Goal: Use online tool/utility: Utilize a website feature to perform a specific function

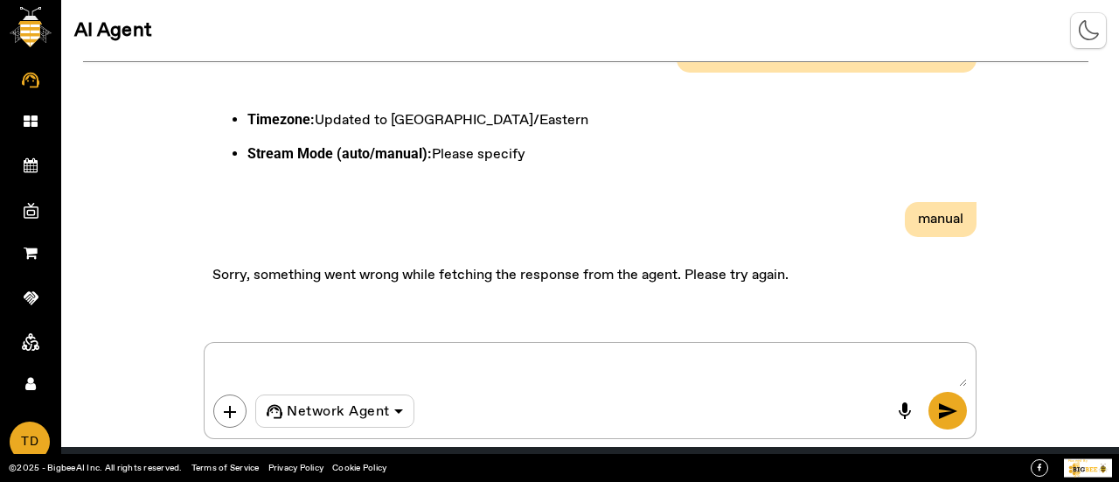
scroll to position [1238, 0]
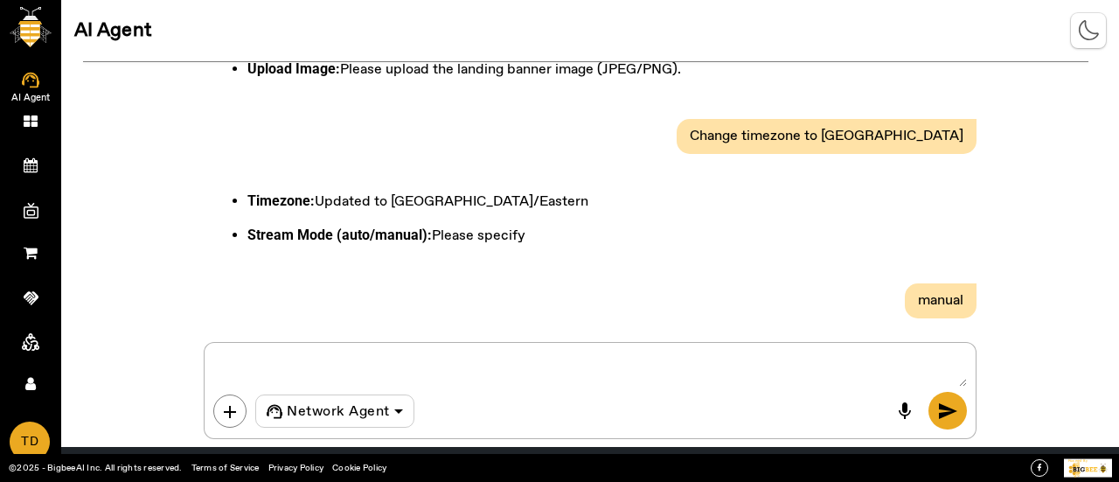
click at [33, 76] on icon at bounding box center [30, 81] width 17 height 16
click at [33, 122] on icon at bounding box center [31, 121] width 14 height 15
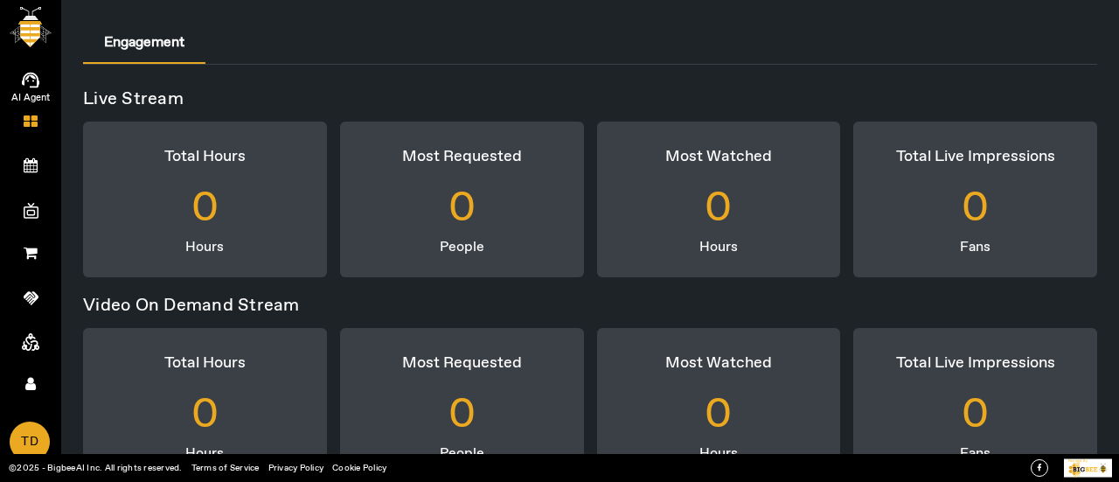
click at [37, 82] on icon at bounding box center [30, 81] width 17 height 16
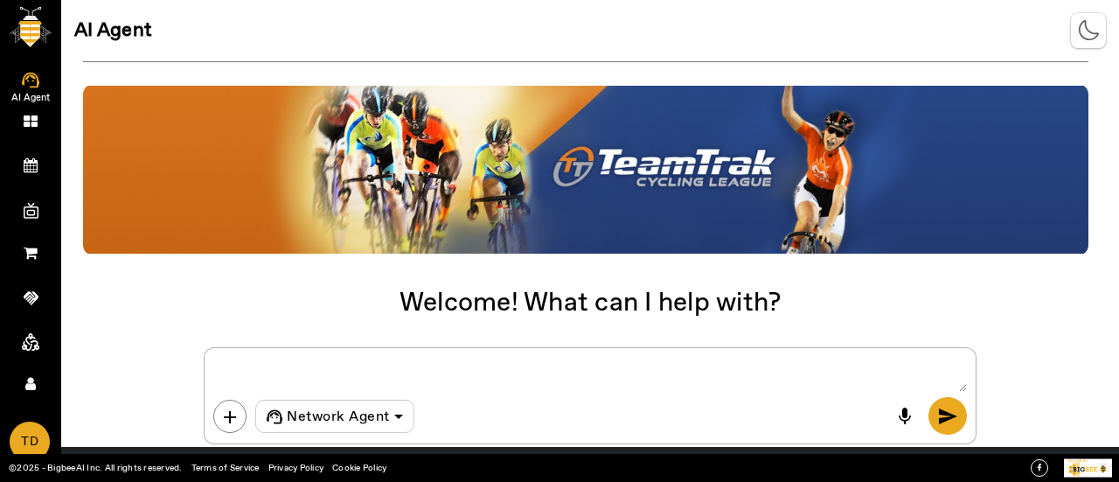
scroll to position [56, 0]
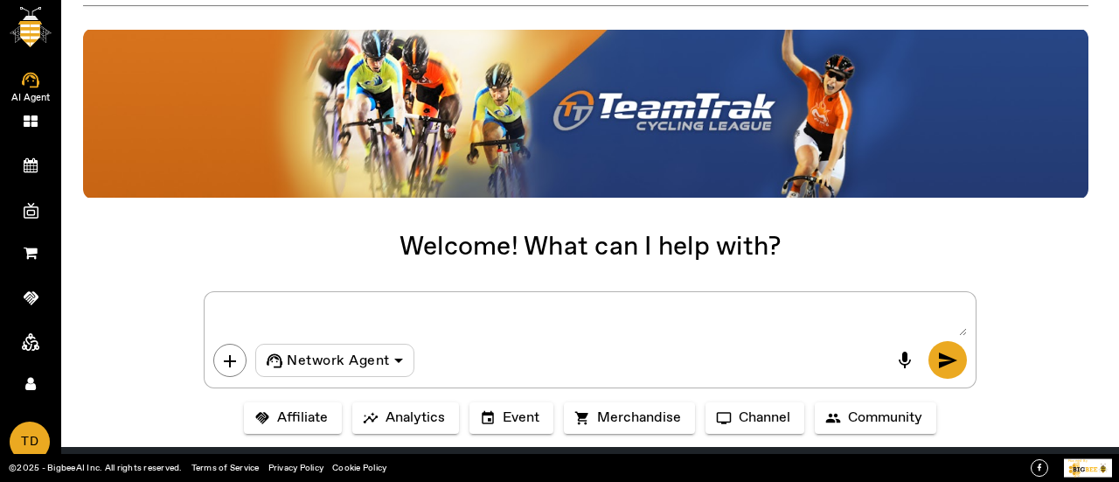
click at [283, 305] on textarea at bounding box center [589, 318] width 752 height 35
type textarea "Create products"
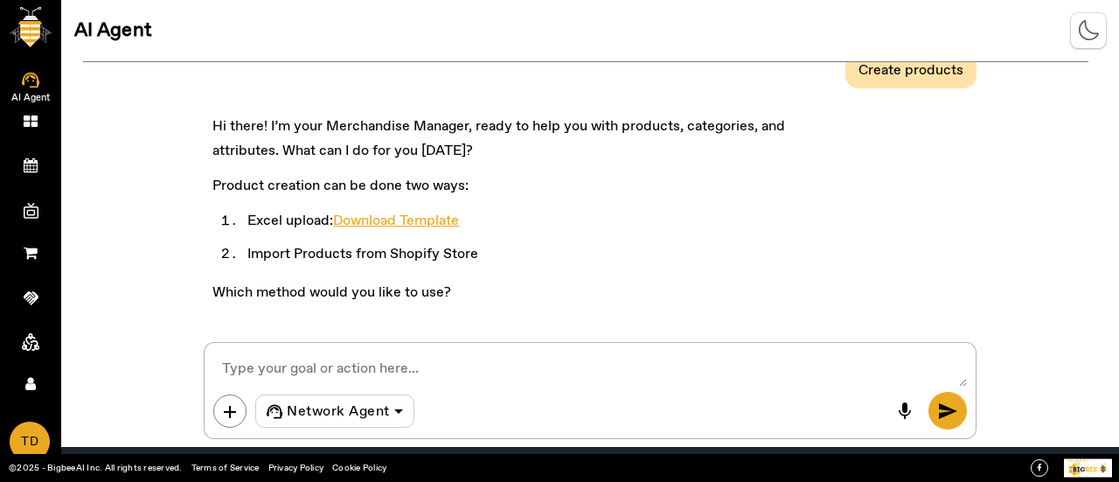
scroll to position [38, 0]
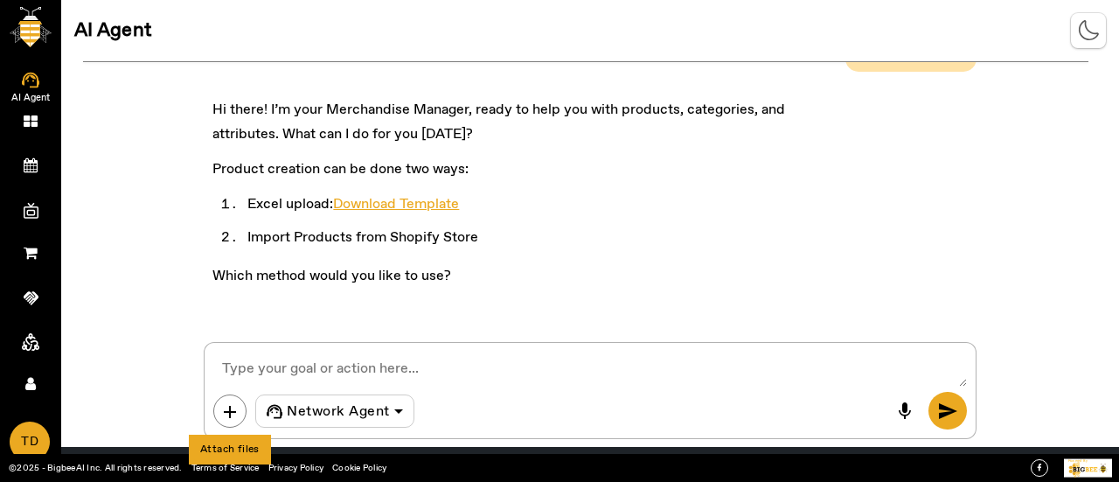
click at [227, 424] on button "add" at bounding box center [229, 410] width 33 height 33
click at [239, 406] on span "add" at bounding box center [229, 411] width 21 height 21
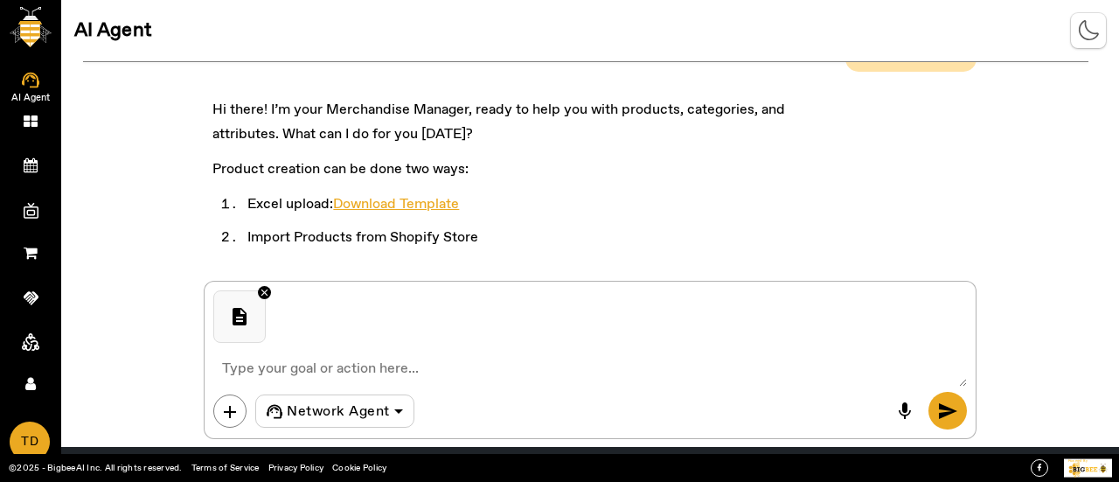
click at [594, 413] on span "send" at bounding box center [947, 410] width 21 height 21
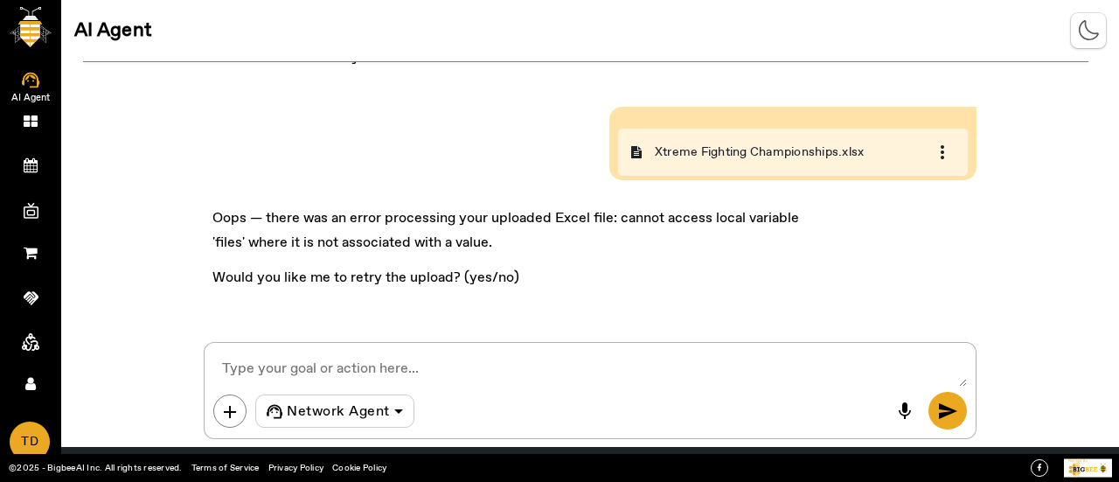
scroll to position [259, 0]
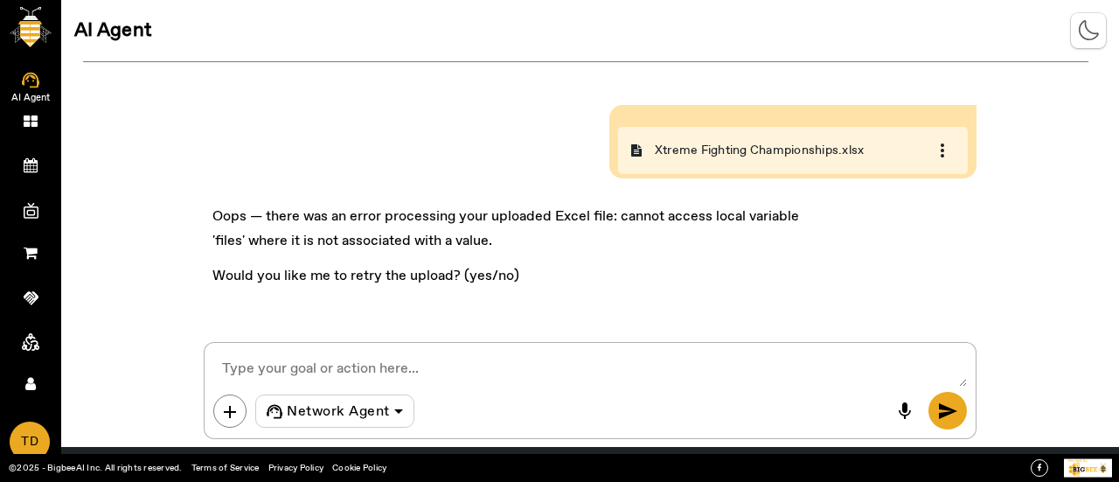
click at [594, 366] on textarea at bounding box center [589, 368] width 752 height 35
type textarea "yes"
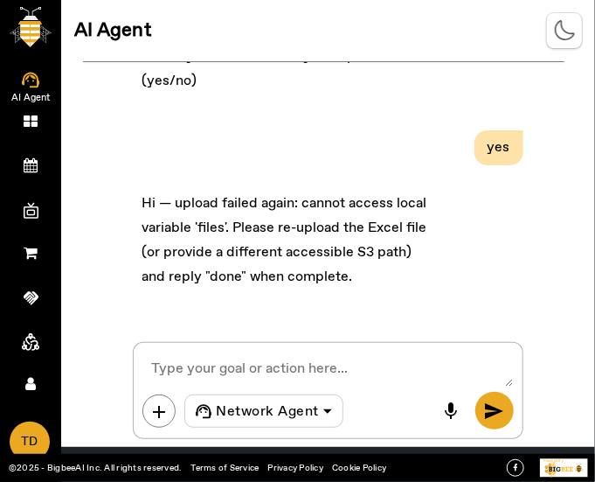
scroll to position [552, 0]
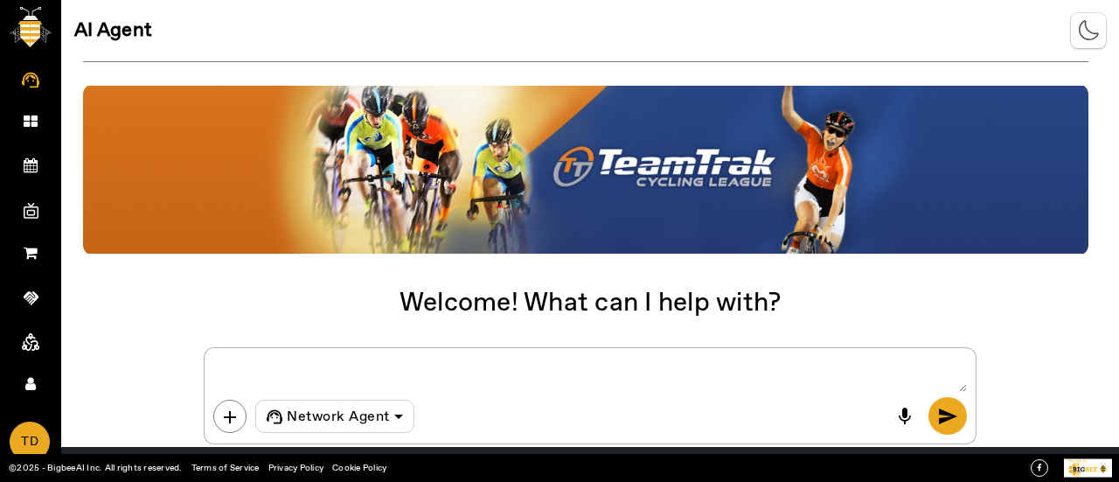
click at [555, 375] on textarea at bounding box center [589, 374] width 752 height 35
type textarea "Create Products"
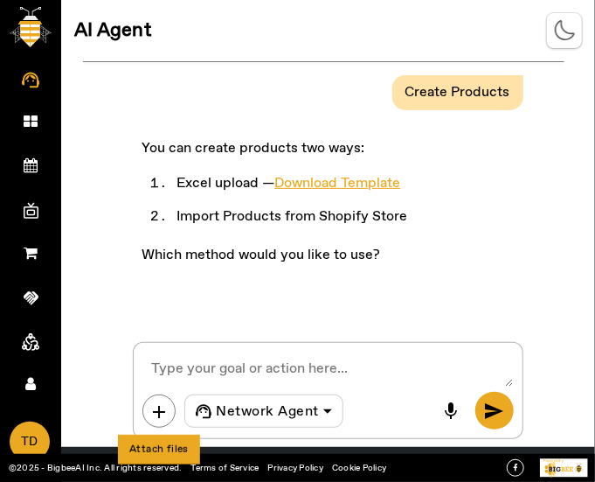
click at [166, 415] on span "add" at bounding box center [159, 411] width 21 height 21
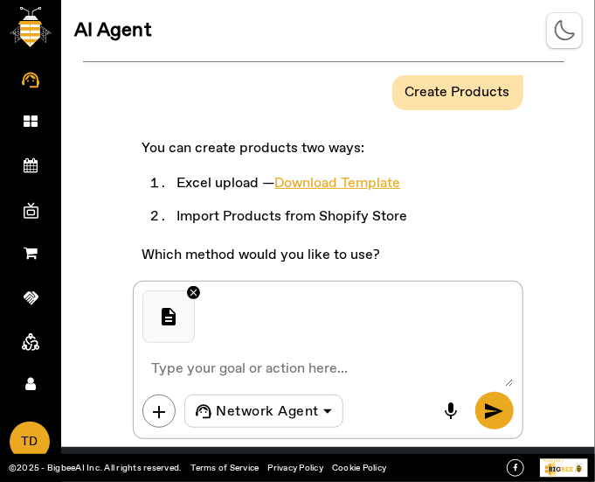
click at [486, 424] on button "send" at bounding box center [494, 411] width 38 height 38
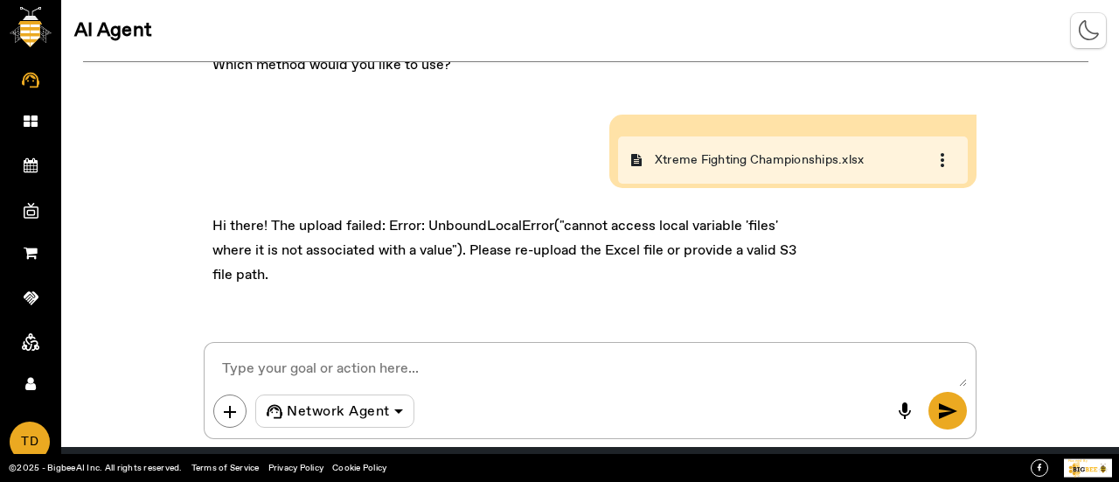
scroll to position [189, 0]
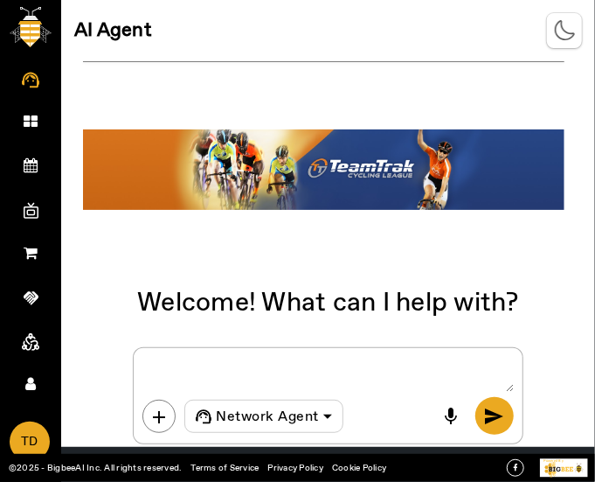
click at [361, 379] on textarea at bounding box center [327, 374] width 371 height 35
type textarea "Create products"
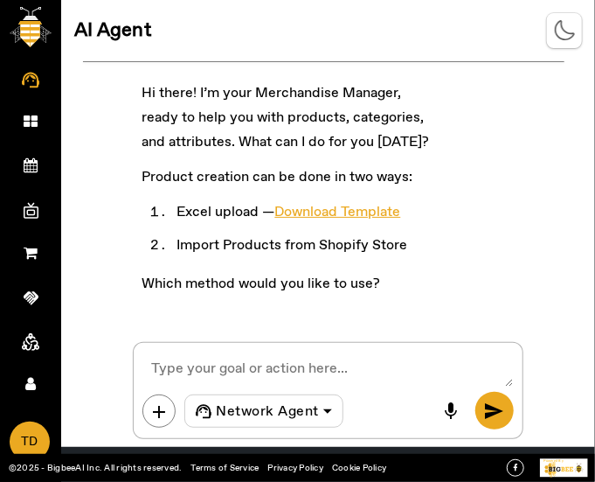
scroll to position [63, 0]
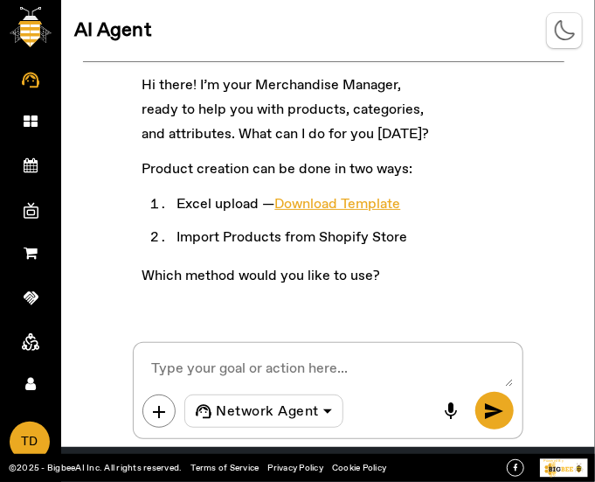
type textarea "1"
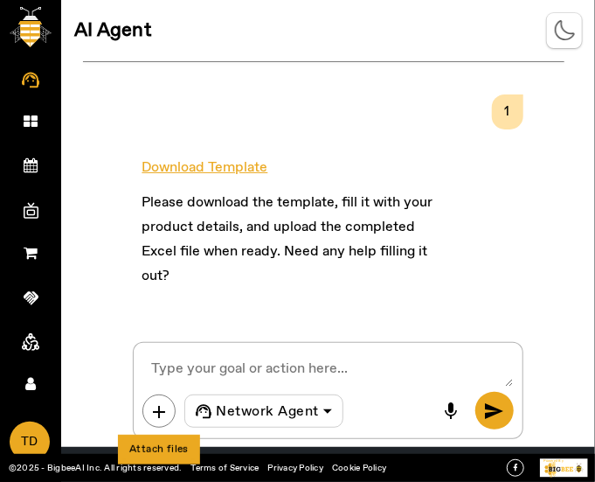
scroll to position [294, 0]
click at [165, 412] on span "add" at bounding box center [159, 411] width 21 height 21
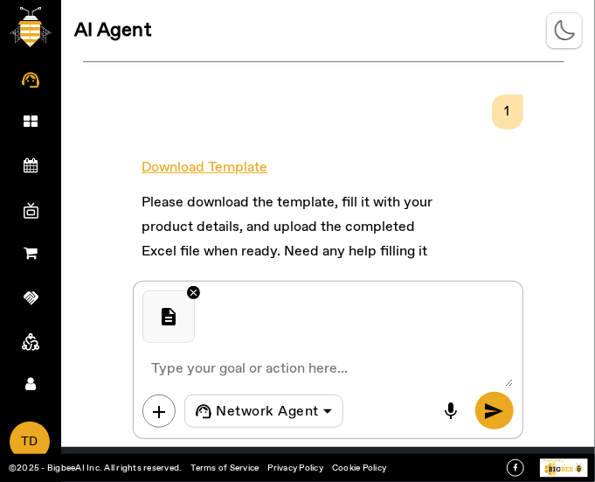
click at [491, 412] on span "send" at bounding box center [494, 410] width 21 height 21
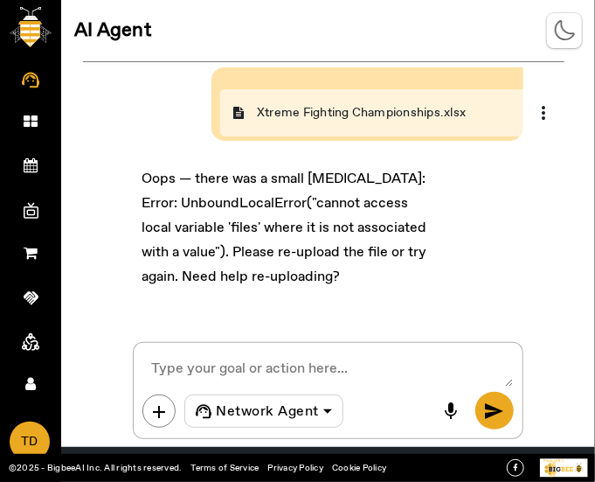
scroll to position [552, 0]
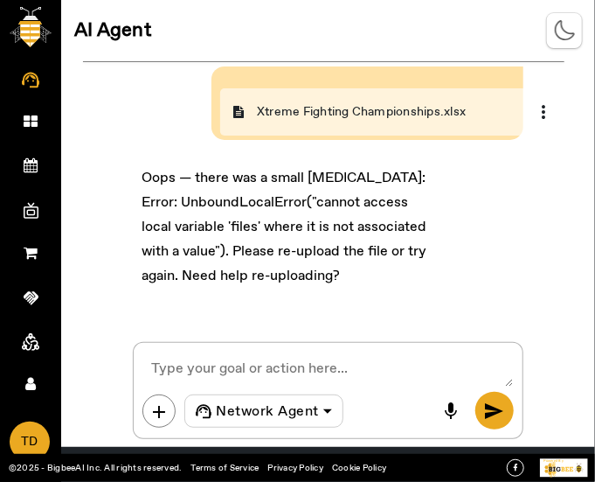
click at [291, 365] on textarea at bounding box center [327, 368] width 371 height 35
type textarea "yes"
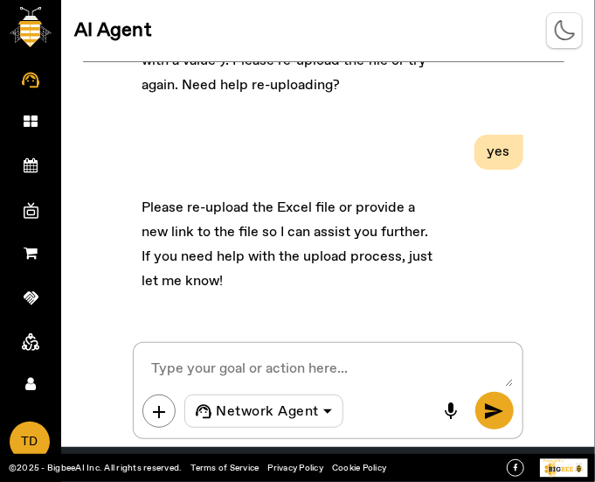
scroll to position [748, 0]
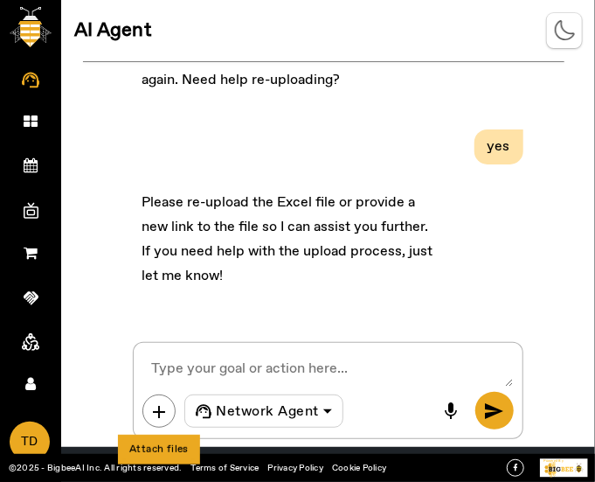
click at [160, 410] on span "add" at bounding box center [159, 411] width 21 height 21
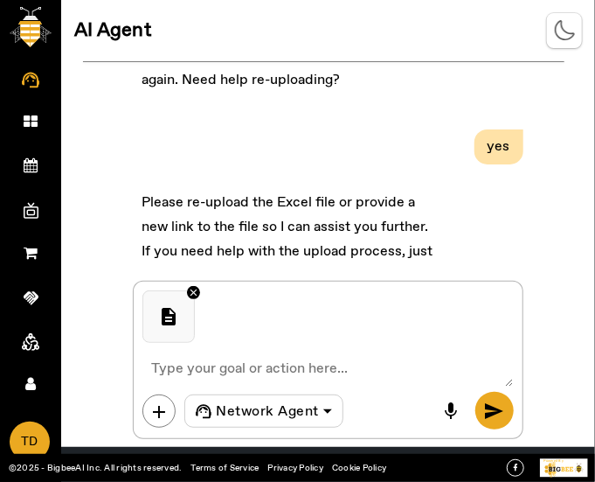
click at [491, 410] on span "send" at bounding box center [494, 410] width 21 height 21
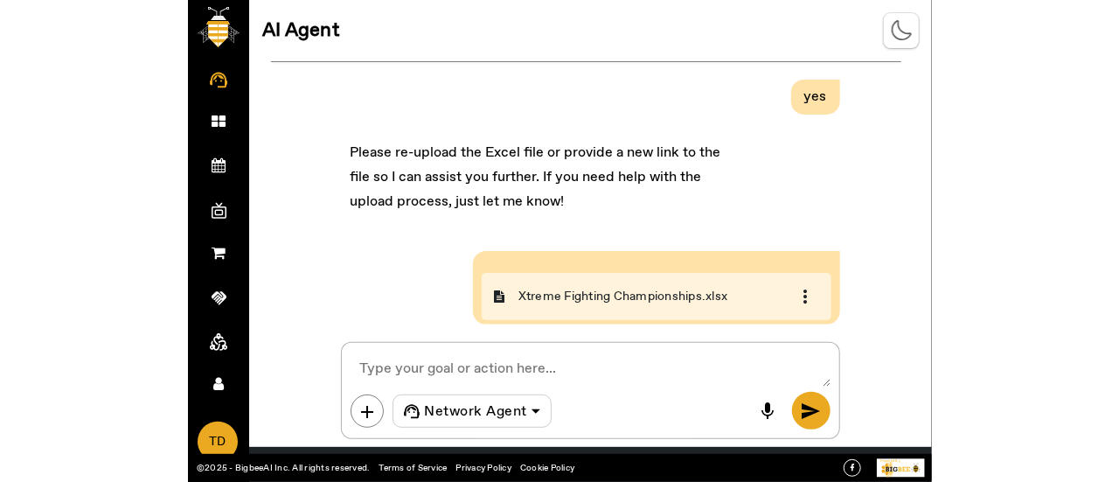
scroll to position [933, 0]
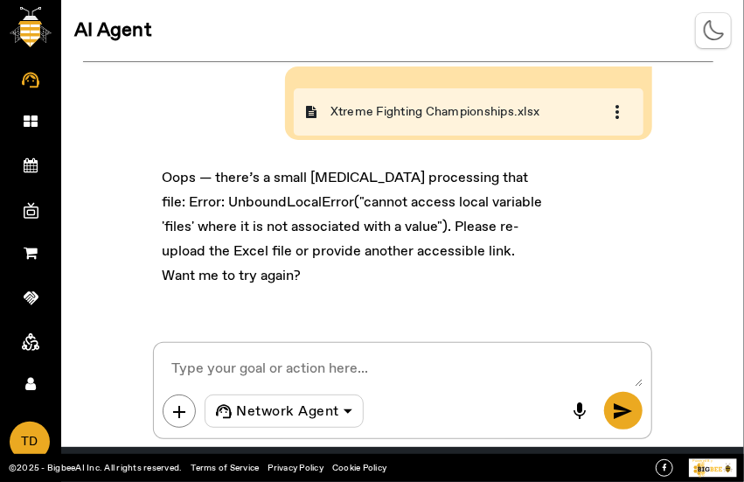
click at [688, 218] on div "Create products Hi there! I’m your Merchandise Manager, ready to help you with …" at bounding box center [402, 193] width 683 height 262
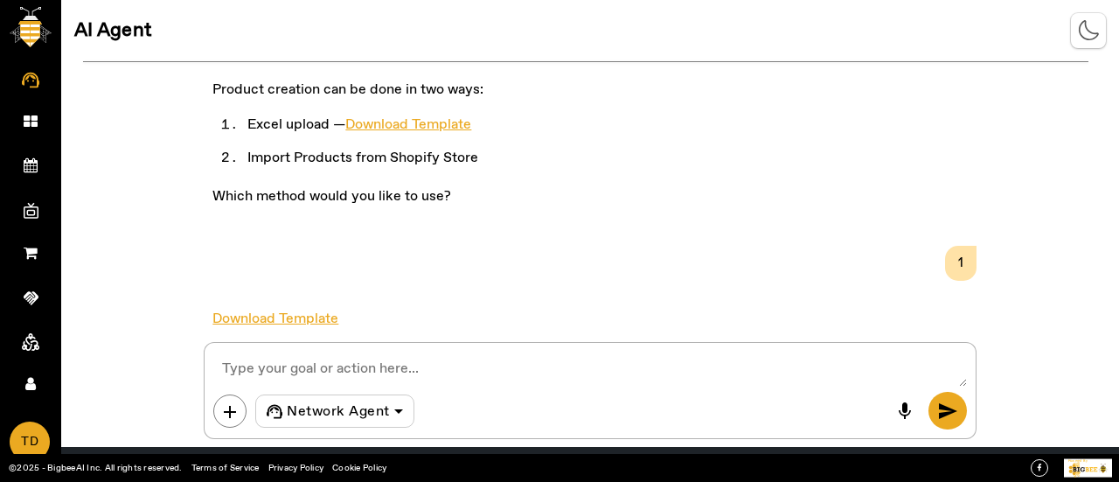
scroll to position [114, 0]
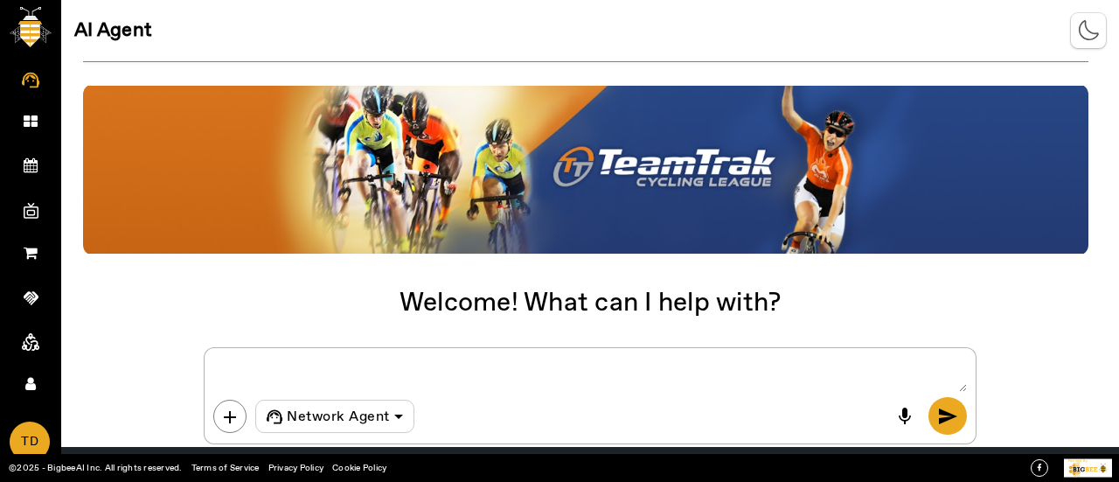
click at [394, 377] on textarea at bounding box center [589, 374] width 752 height 35
type textarea "Create products"
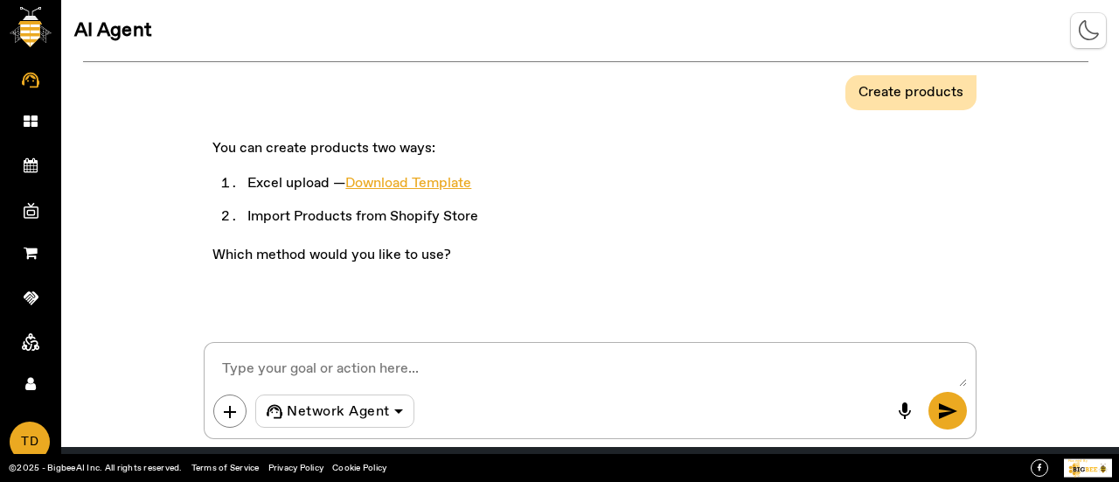
click at [516, 373] on textarea at bounding box center [589, 368] width 752 height 35
type textarea "2"
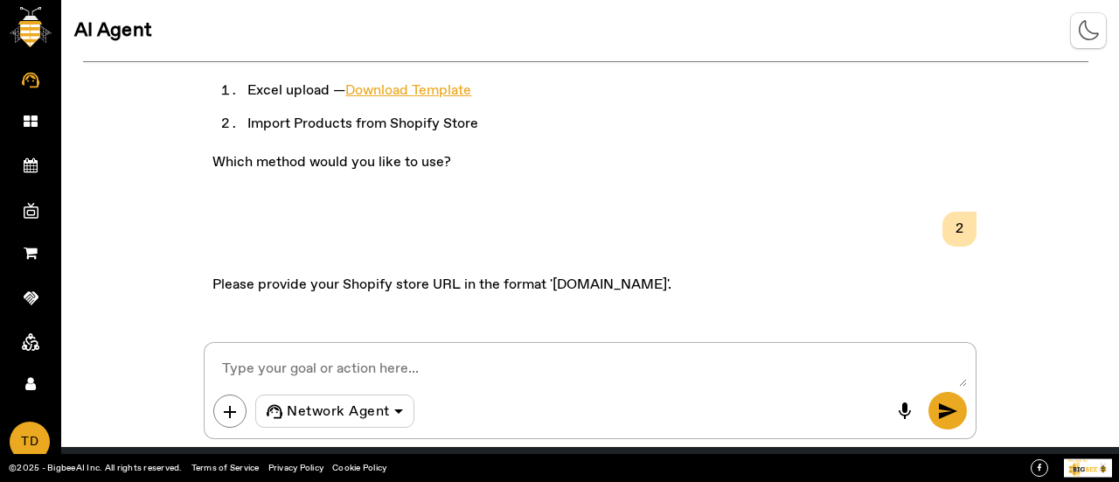
scroll to position [101, 0]
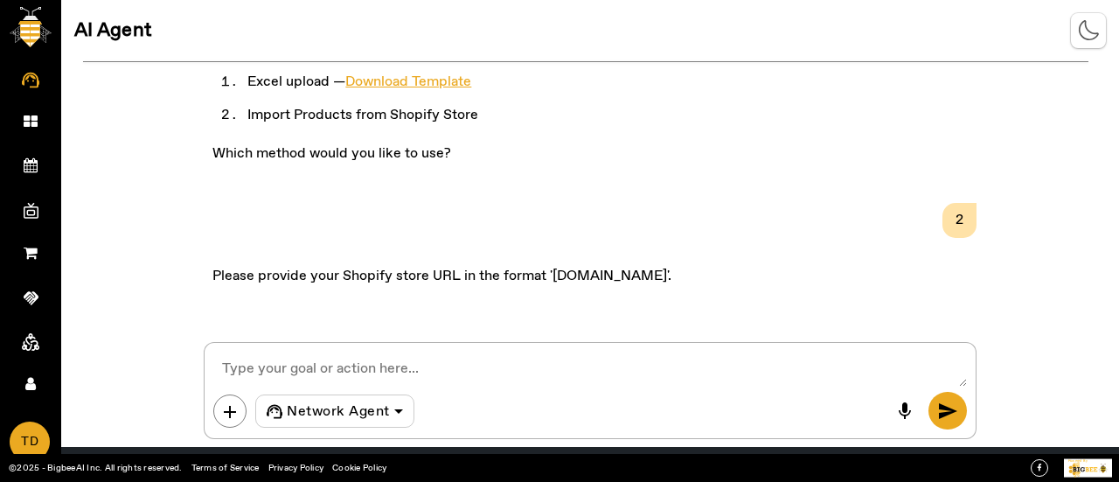
paste textarea "bigbeeai.myshopify.com"
type textarea "bigbeeai.myshopify.com"
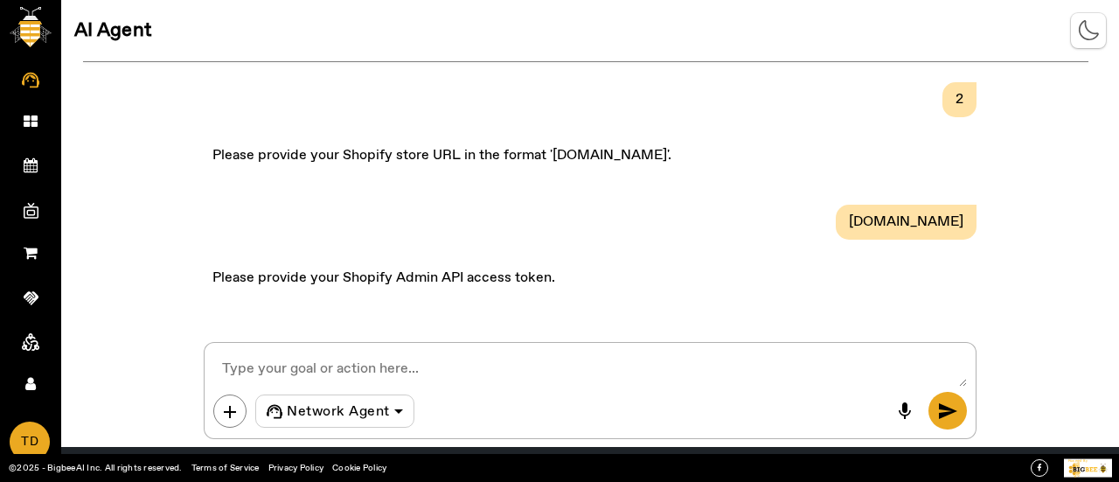
scroll to position [224, 0]
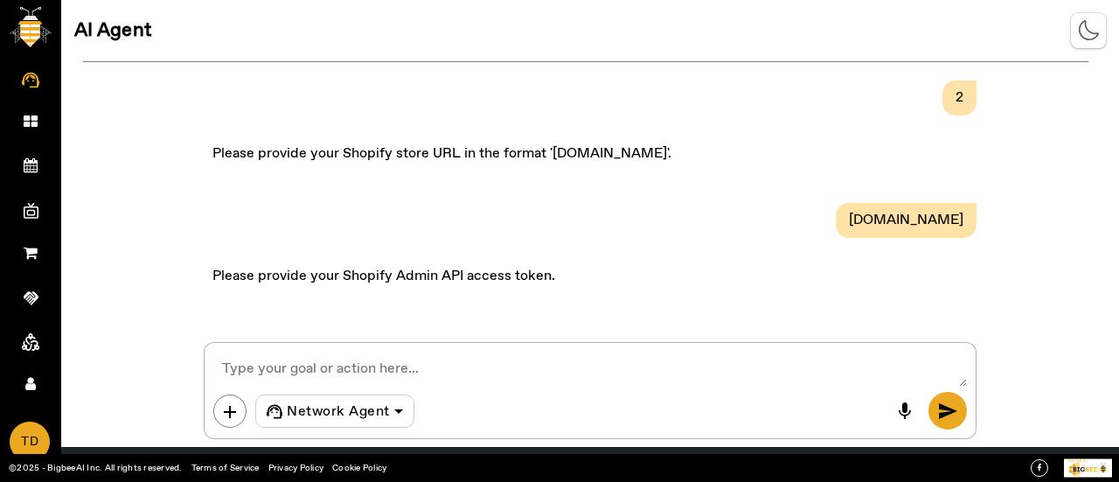
paste textarea "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"
type textarea "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"
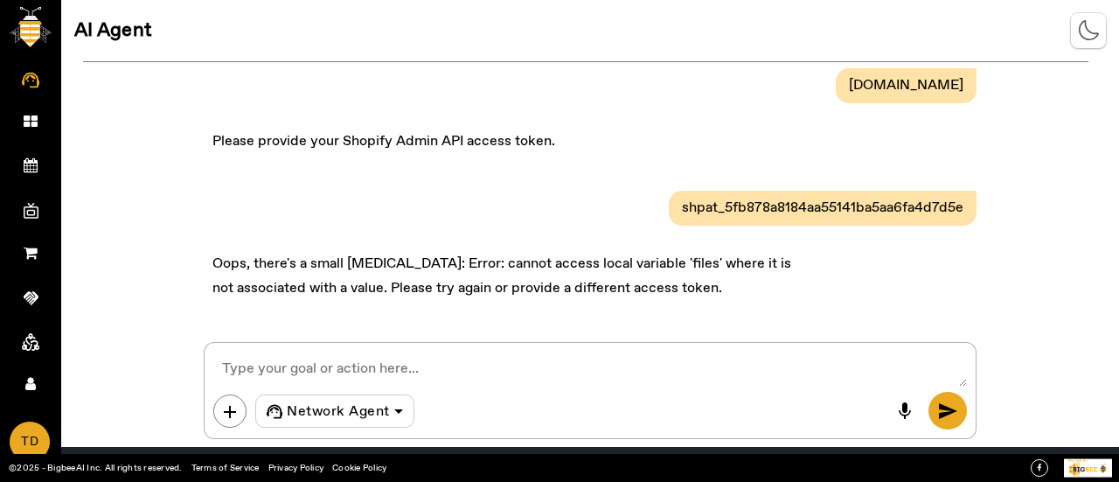
scroll to position [371, 0]
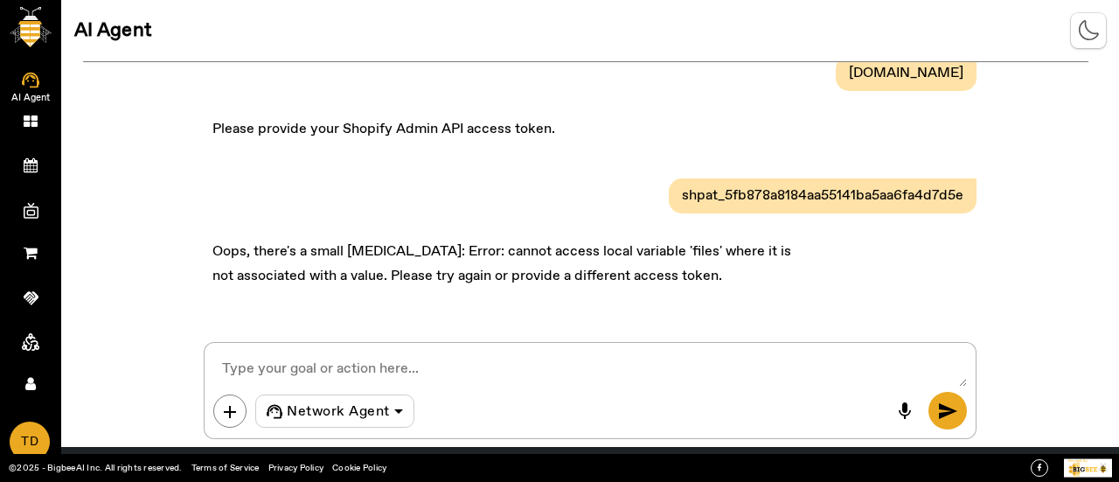
click at [31, 85] on span "AI Agent" at bounding box center [30, 98] width 101 height 26
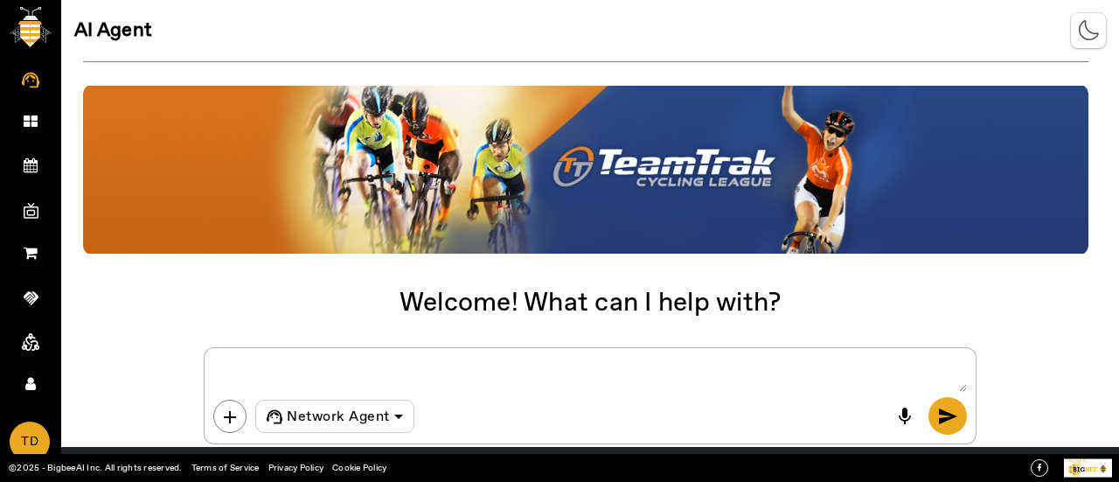
click at [307, 367] on textarea at bounding box center [589, 374] width 752 height 35
type textarea "Create a space"
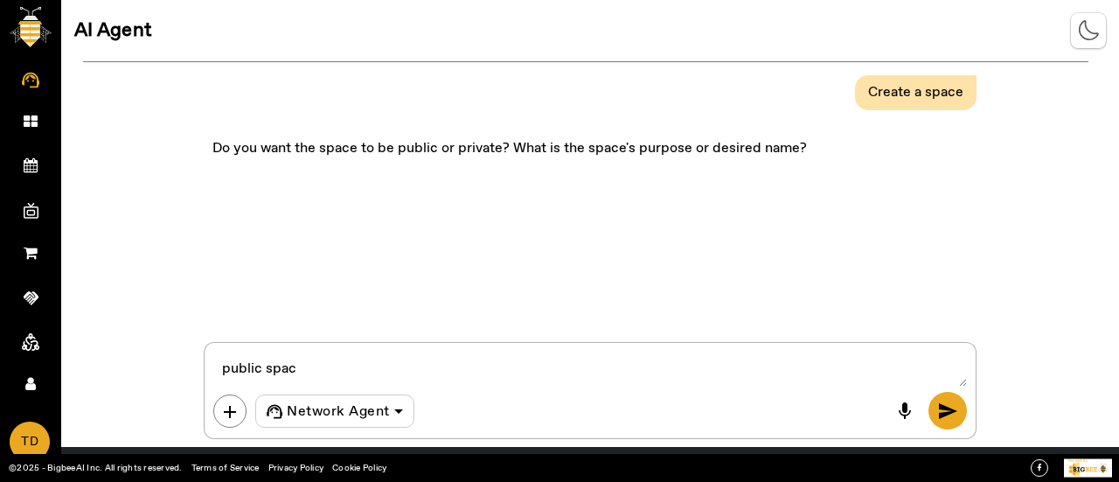
type textarea "public space"
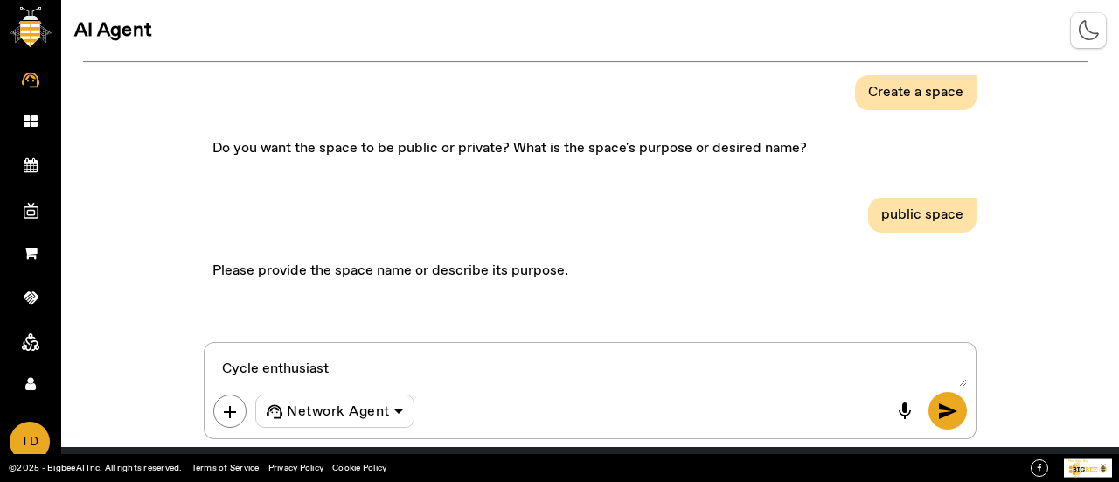
type textarea "Cycle enthusiasts"
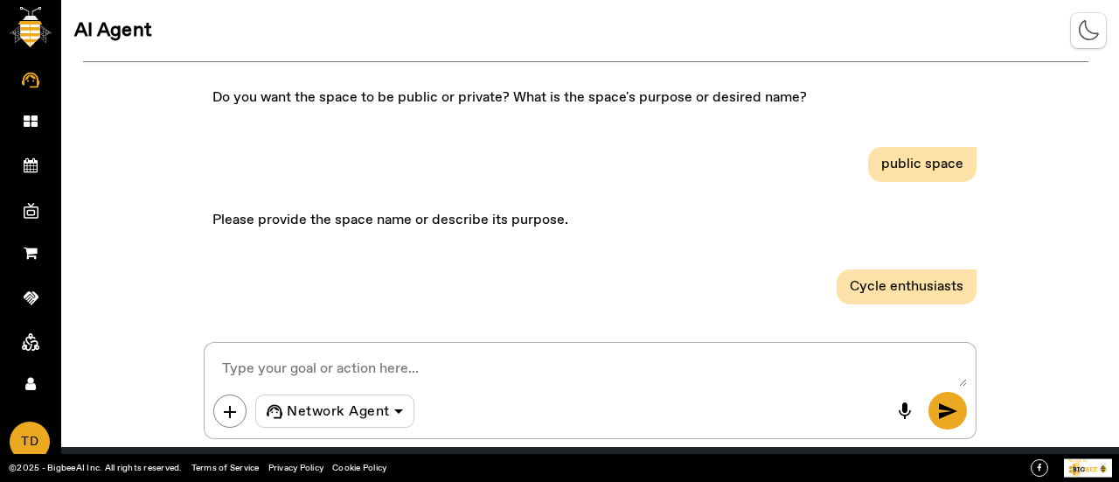
scroll to position [117, 0]
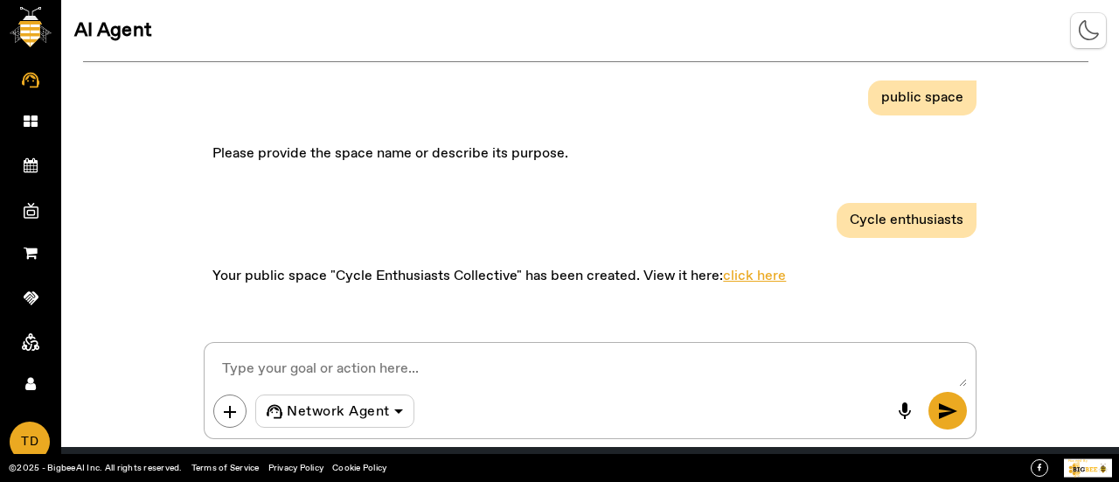
click at [738, 275] on link "click here" at bounding box center [754, 276] width 63 height 18
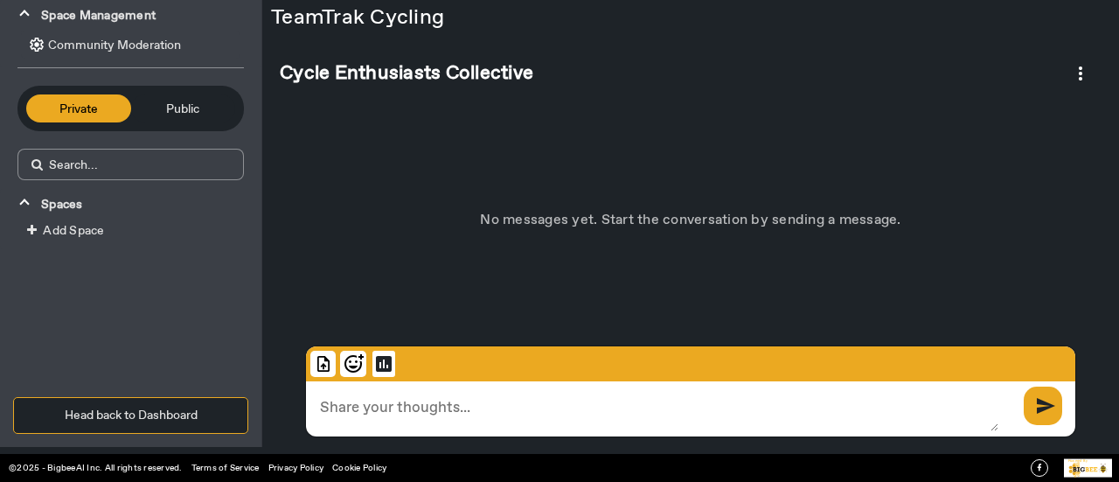
click at [208, 107] on span "Public" at bounding box center [183, 108] width 87 height 19
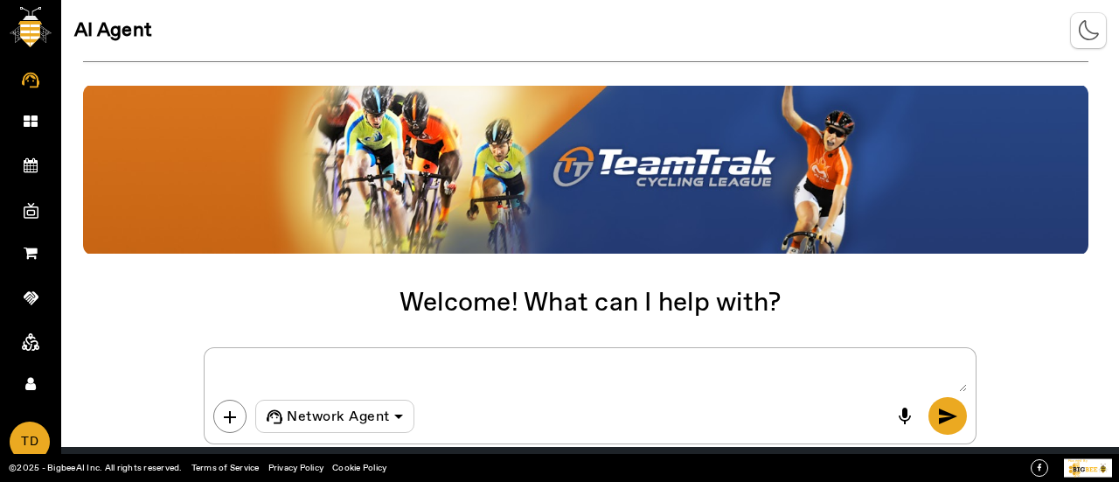
click at [267, 359] on textarea at bounding box center [589, 374] width 752 height 35
type textarea "Create an affiliate program"
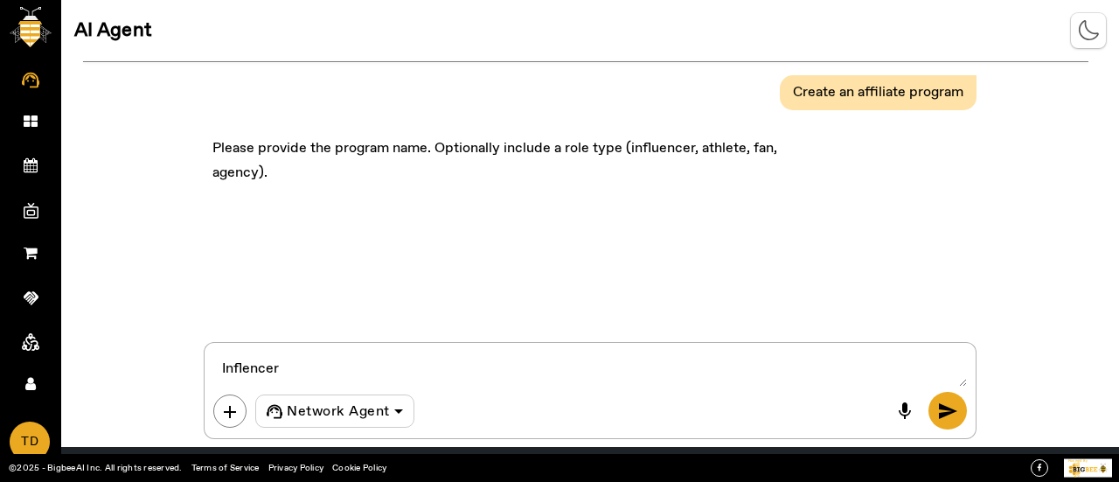
click at [245, 370] on textarea at bounding box center [589, 368] width 752 height 35
click at [320, 373] on textarea at bounding box center [589, 368] width 752 height 35
type textarea "Influencer Exclusive"
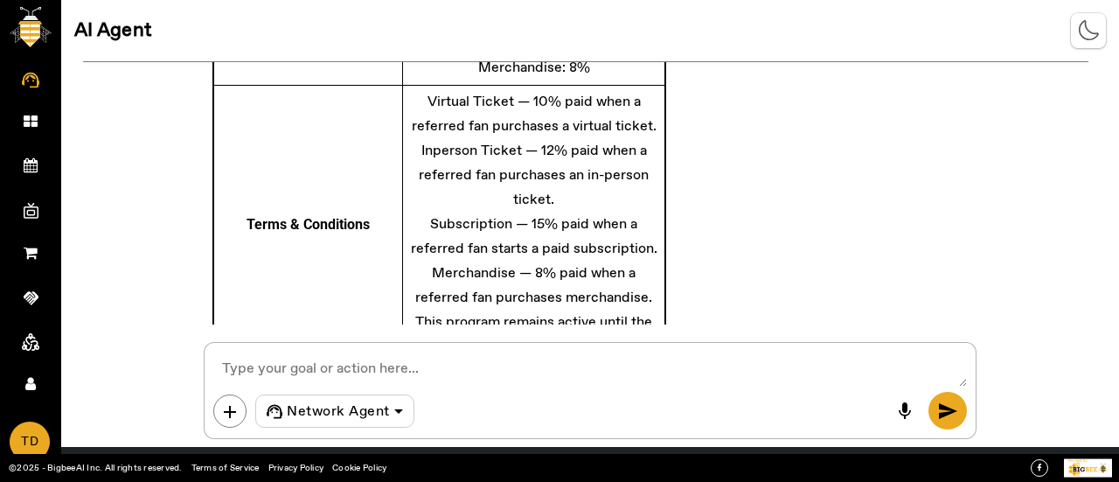
scroll to position [487, 0]
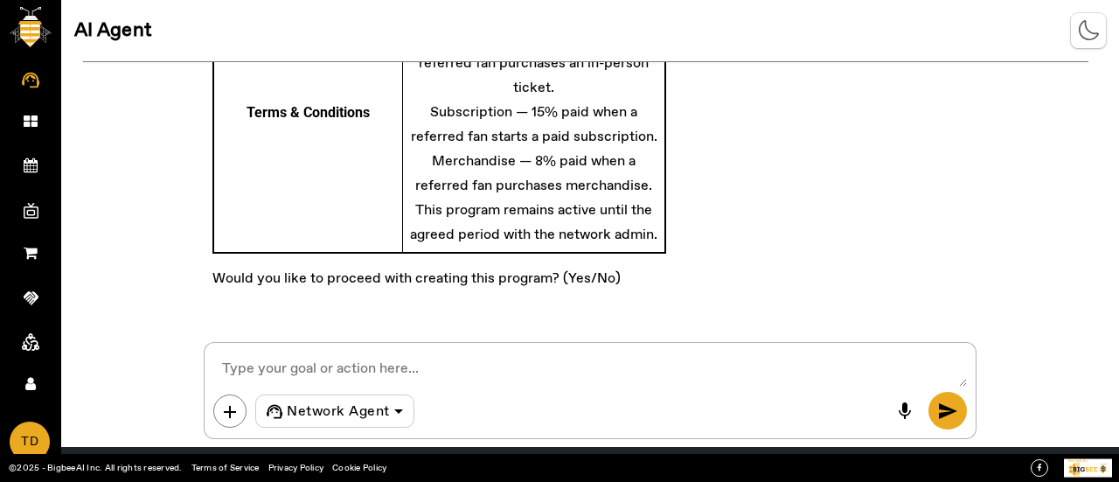
click at [537, 360] on textarea at bounding box center [589, 368] width 752 height 35
type textarea "yes"
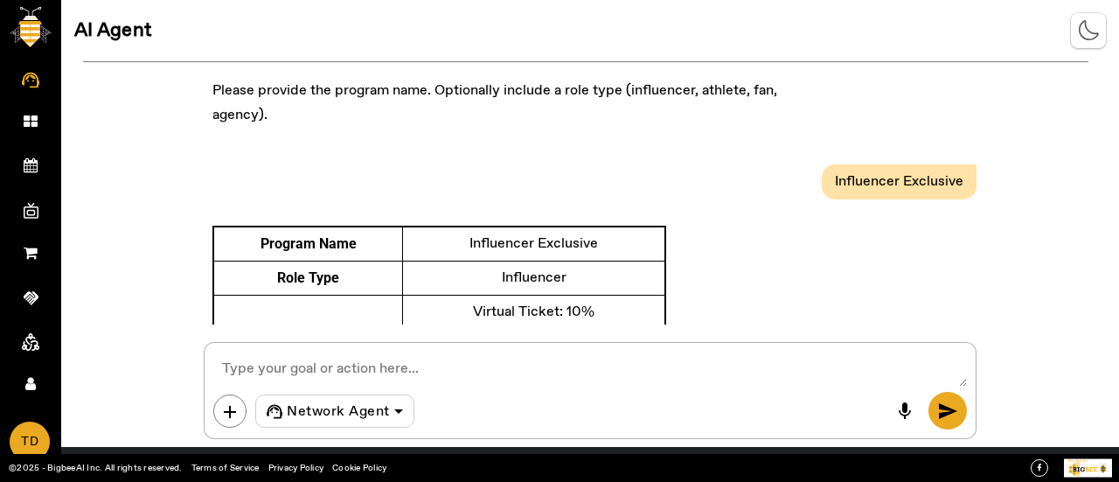
scroll to position [0, 0]
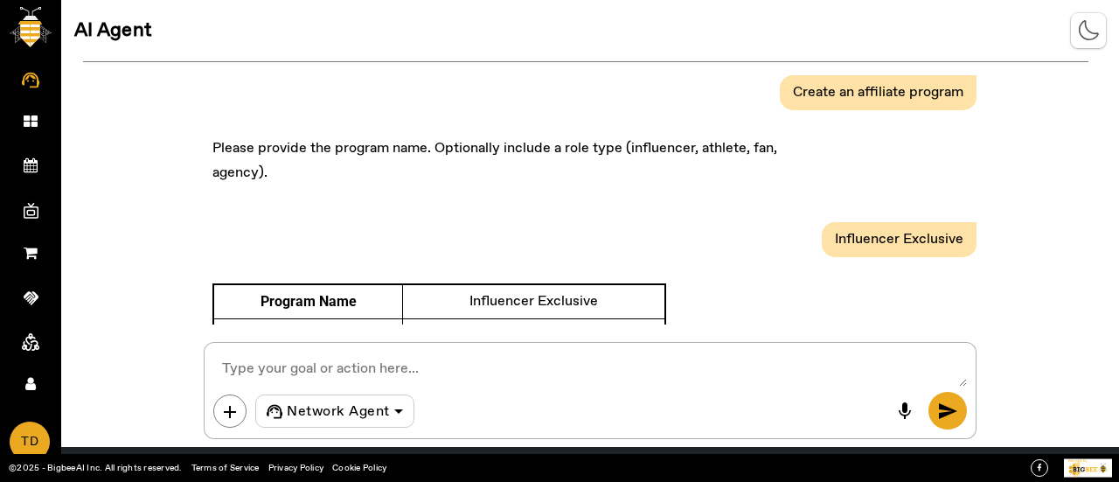
click at [318, 364] on textarea at bounding box center [589, 368] width 752 height 35
type textarea "create products"
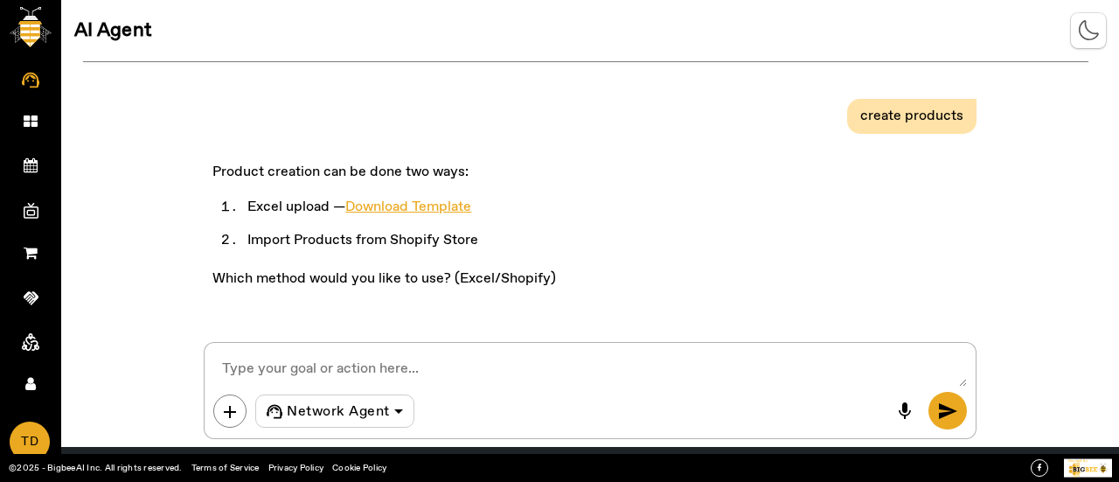
scroll to position [838, 0]
click at [23, 86] on span "AI Agent" at bounding box center [30, 98] width 101 height 26
click at [28, 85] on span "AI Agent" at bounding box center [30, 98] width 101 height 26
click at [43, 29] on img at bounding box center [31, 27] width 42 height 40
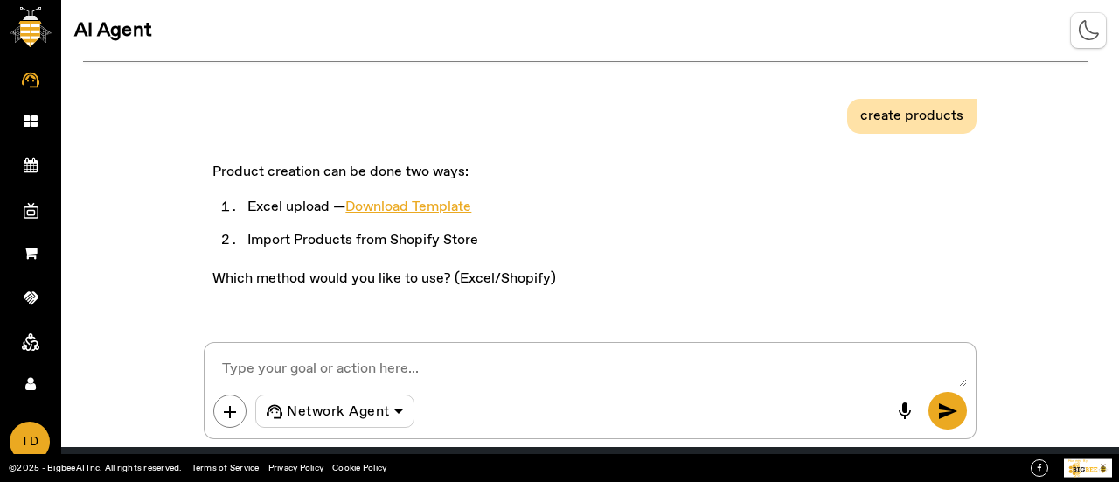
click at [30, 40] on img at bounding box center [31, 27] width 42 height 40
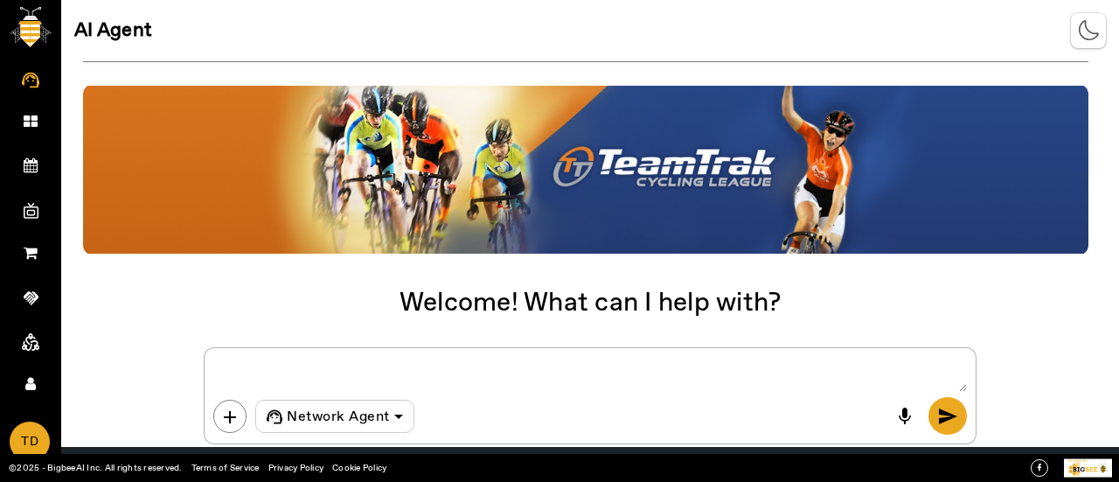
click at [306, 374] on textarea at bounding box center [589, 374] width 752 height 35
type textarea "Create products"
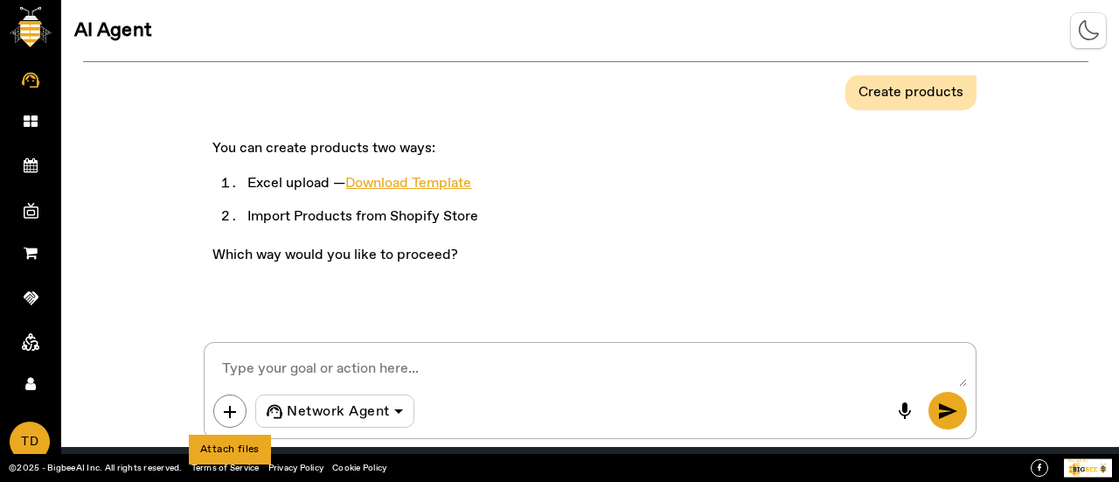
click at [234, 401] on span "add" at bounding box center [229, 411] width 21 height 21
click at [958, 405] on button "send" at bounding box center [947, 411] width 38 height 38
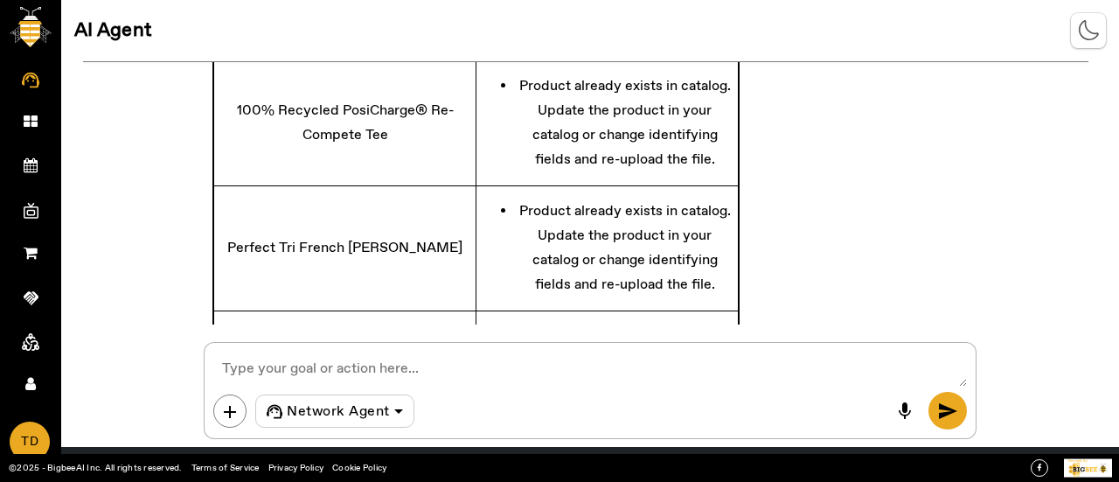
scroll to position [722, 0]
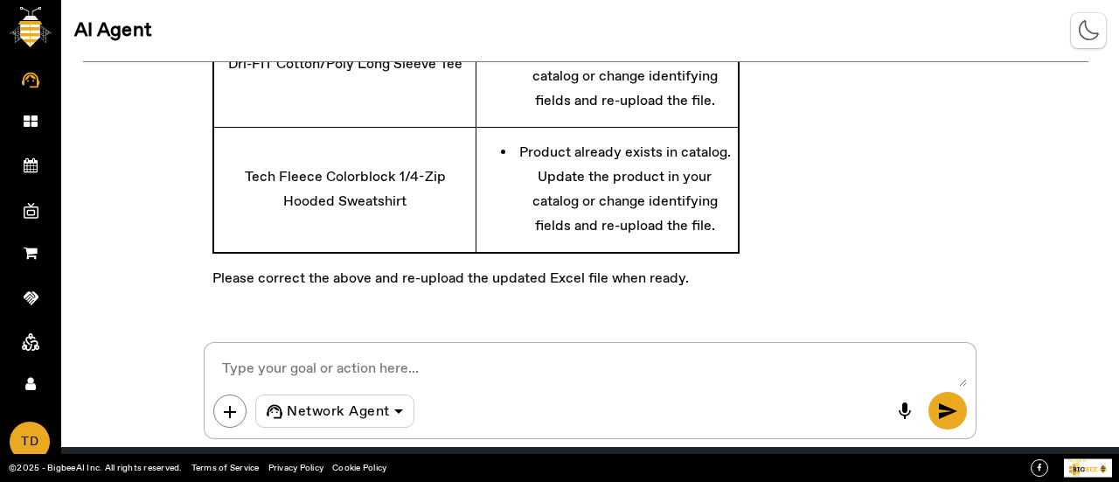
click at [425, 370] on textarea at bounding box center [589, 368] width 752 height 35
click at [292, 371] on textarea at bounding box center [589, 368] width 752 height 35
type textarea "Import from shopify"
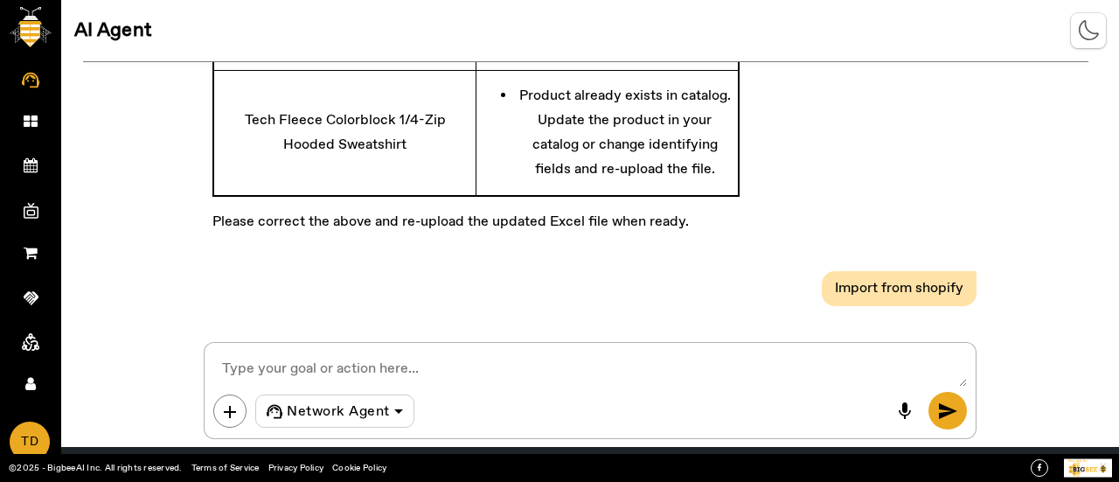
scroll to position [844, 0]
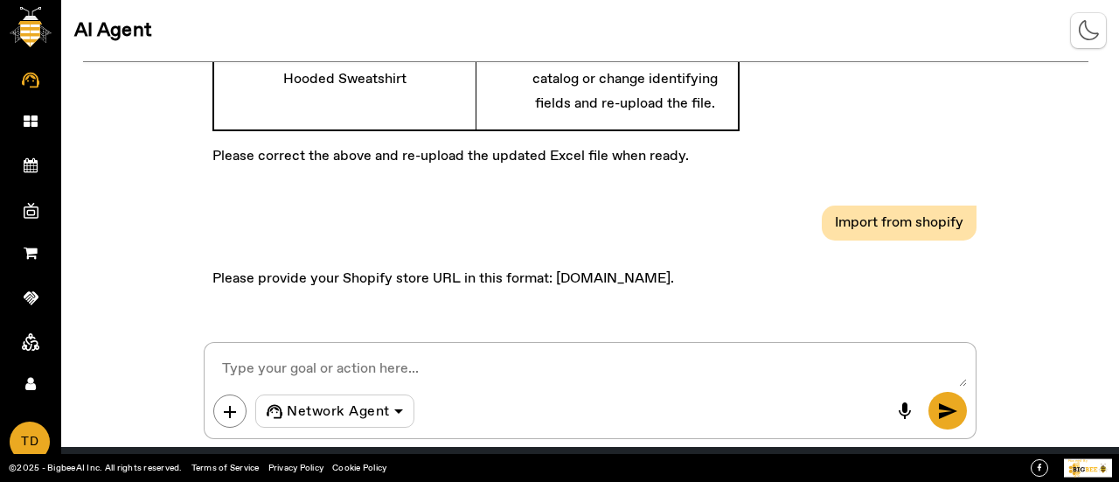
paste textarea "bigbeeai.myshopify.com"
type textarea "bigbeeai.myshopify.com"
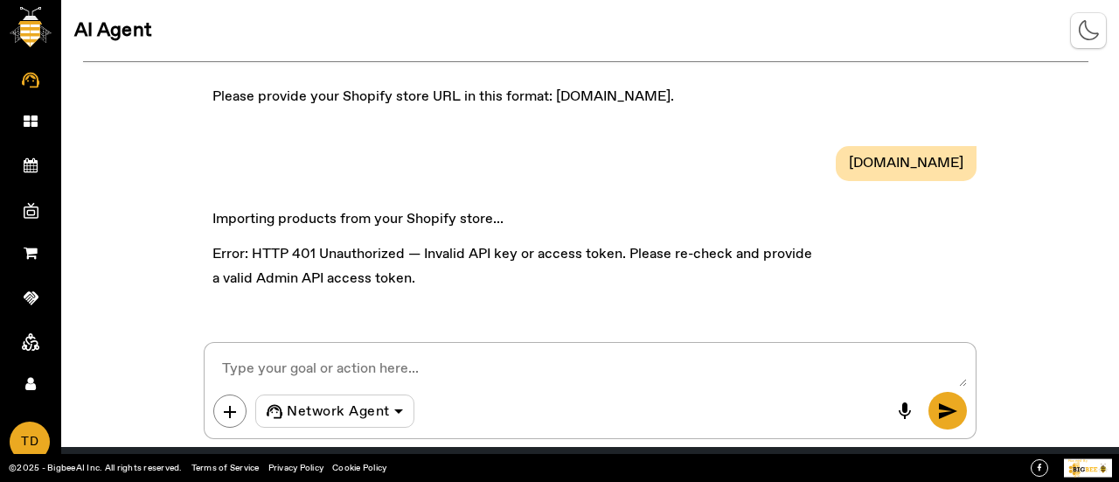
scroll to position [1026, 0]
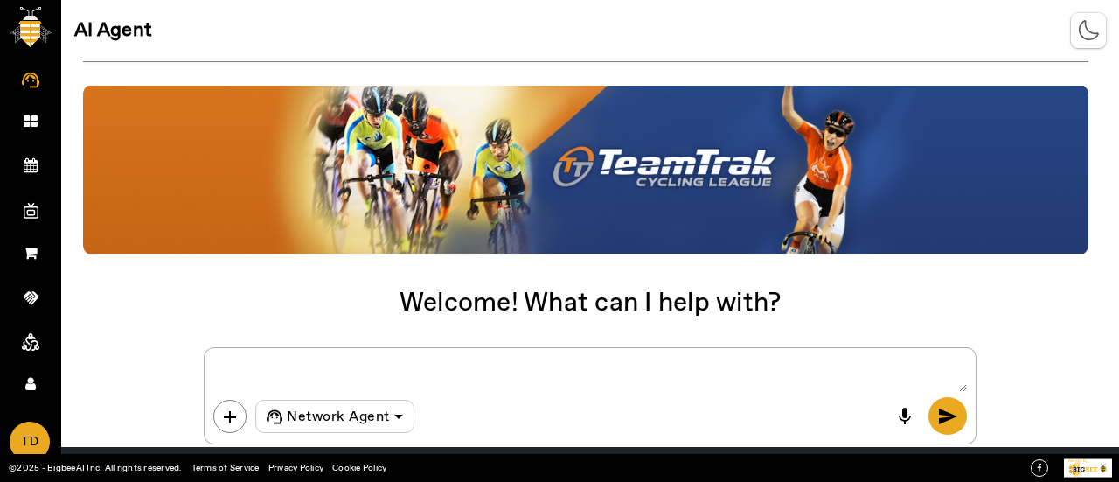
click at [238, 369] on textarea at bounding box center [589, 374] width 752 height 35
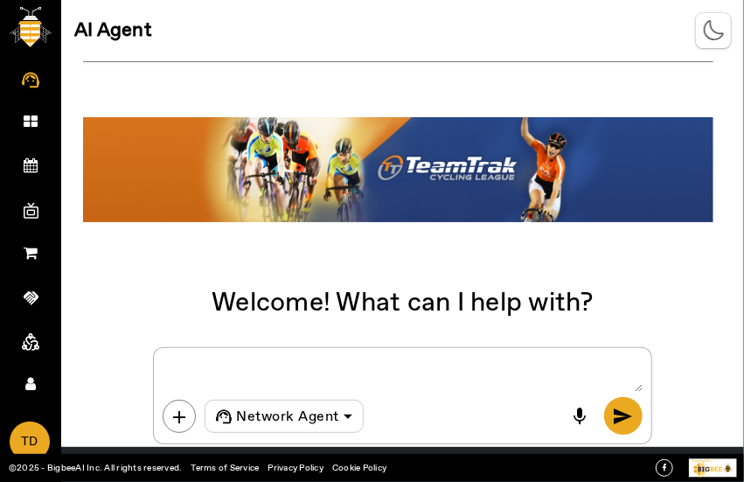
click at [238, 369] on textarea at bounding box center [402, 374] width 479 height 35
paste textarea "Loremi d sit ametc adip eli seddoeius tempori: Utl etdol magn al “ENI Admi Veni…"
type textarea "Loremi d sit ametc adip eli seddoeius tempori: Utl etdol magn al “ENI Admi Veni…"
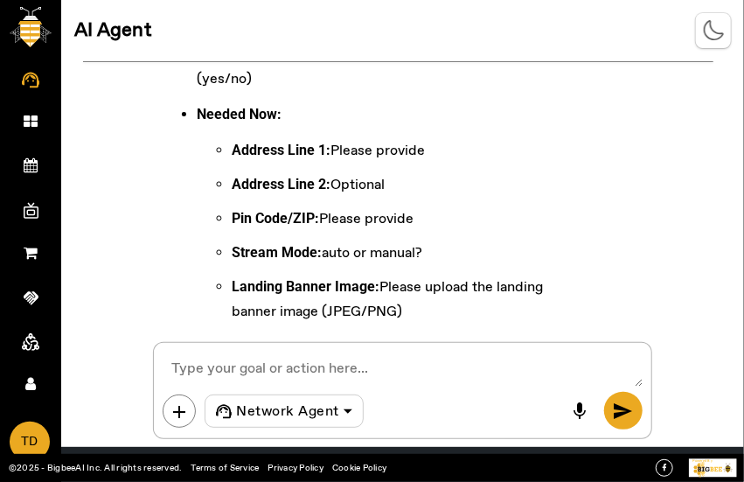
scroll to position [1703, 0]
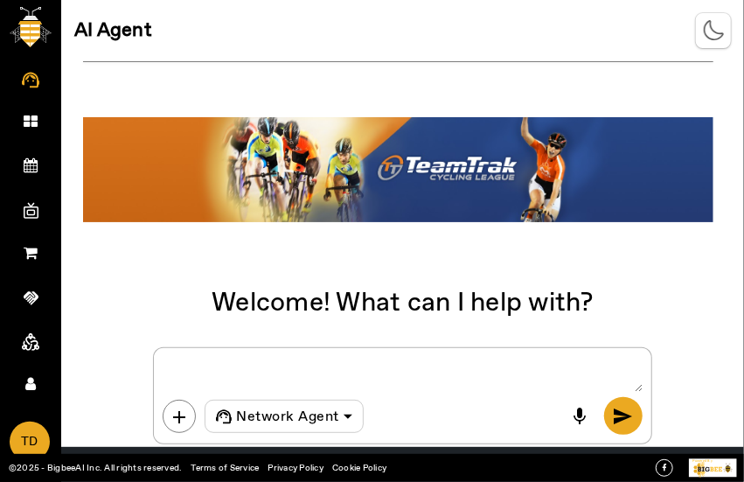
click at [413, 354] on div "add Network Agent mic send" at bounding box center [402, 395] width 498 height 97
click at [400, 365] on textarea at bounding box center [402, 374] width 479 height 35
paste textarea "Loremi d sit ametc adip eli seddoeius tempori: Utl etdol magn al “ENI Admi Veni…"
type textarea "Loremi d sit ametc adip eli seddoeius tempori: Utl etdol magn al “ENI Admi Veni…"
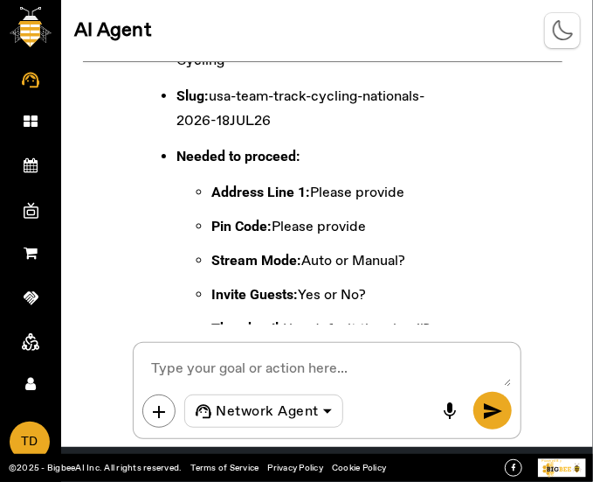
scroll to position [2202, 0]
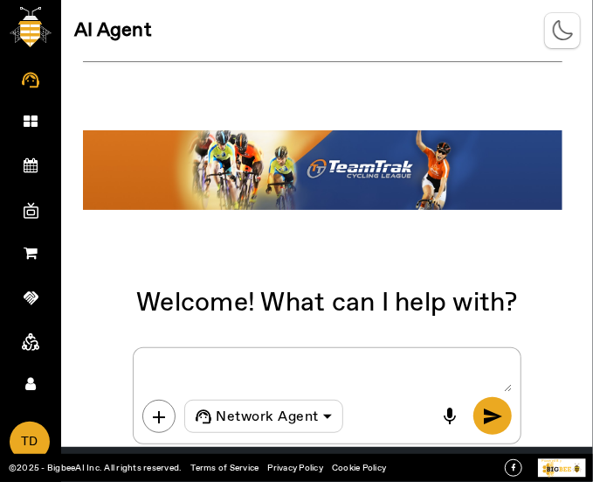
click at [417, 373] on textarea at bounding box center [327, 374] width 370 height 35
paste textarea "Loremi d sit ametc adip eli seddoeius tempori: Utl etdol magn al “ENI Admi Veni…"
type textarea "Loremi d sit ametc adip eli seddoeius tempori: Utl etdol magn al “ENI Admi Veni…"
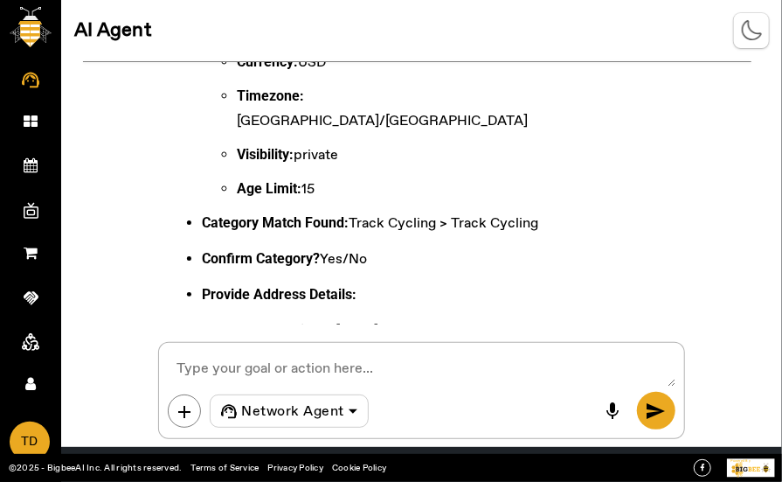
scroll to position [1509, 0]
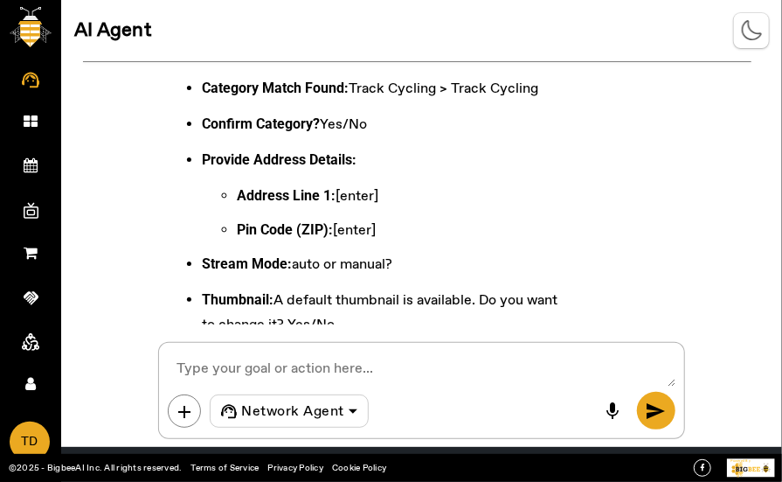
click at [377, 366] on textarea at bounding box center [421, 368] width 507 height 35
type textarea "yes"
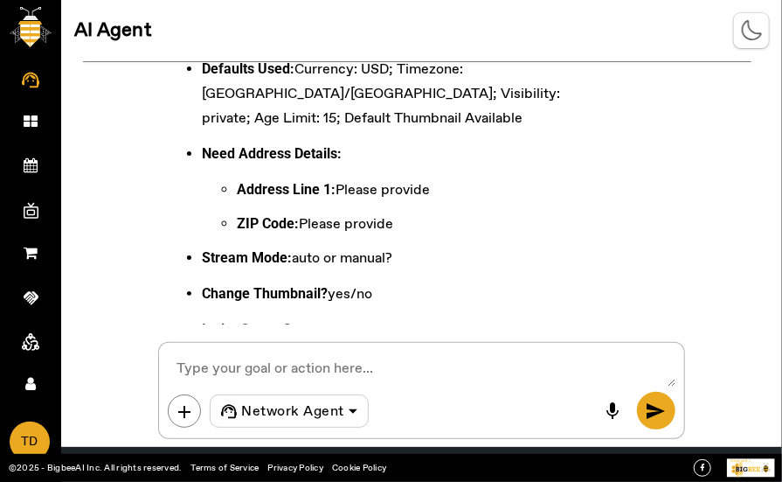
scroll to position [2742, 0]
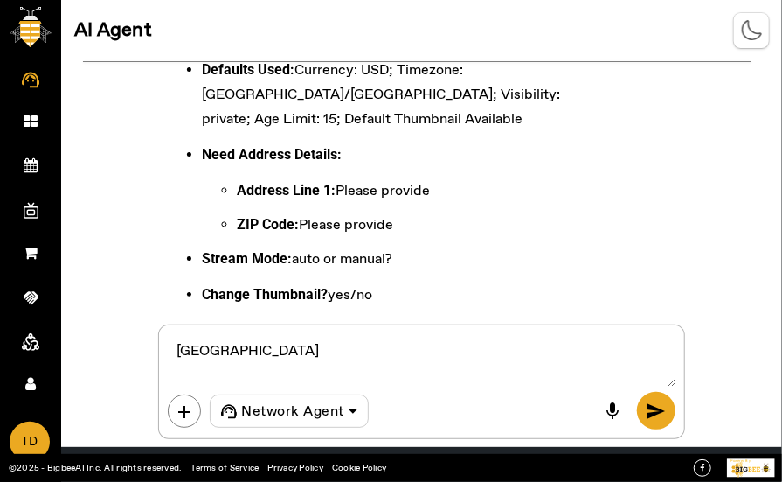
paste textarea "22313"
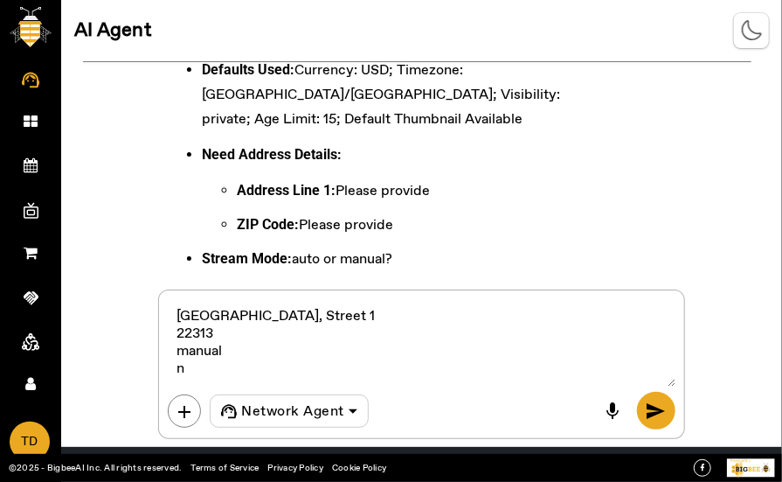
type textarea "[GEOGRAPHIC_DATA], Street 1 22313 manual no"
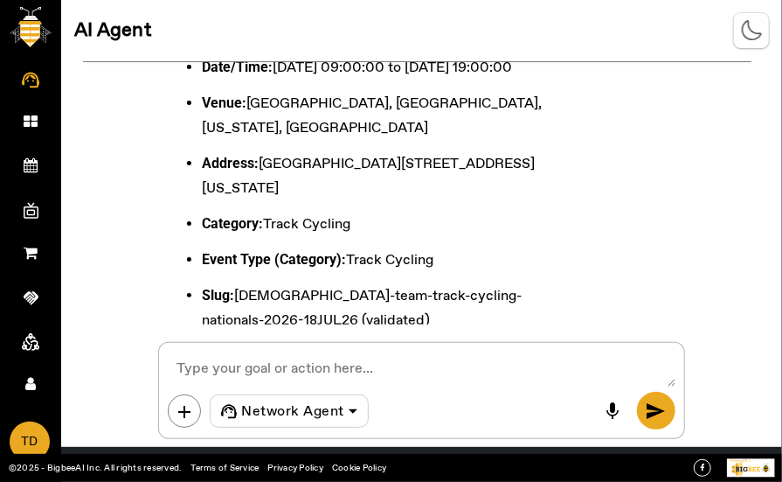
scroll to position [4020, 0]
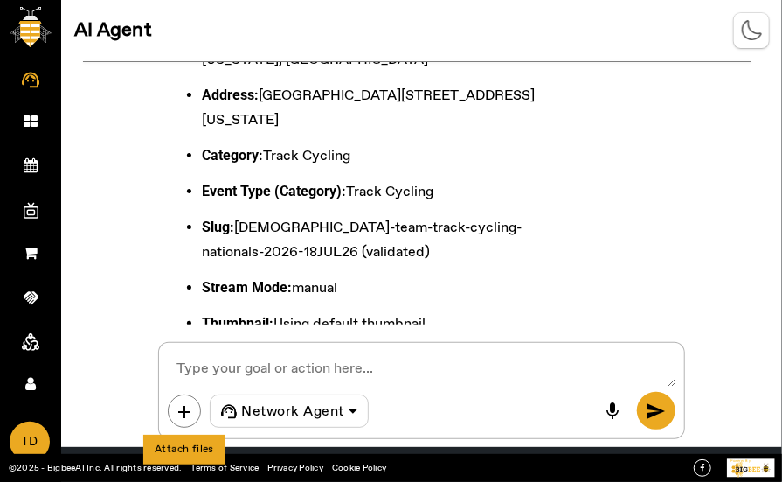
click at [188, 413] on span "add" at bounding box center [184, 411] width 21 height 21
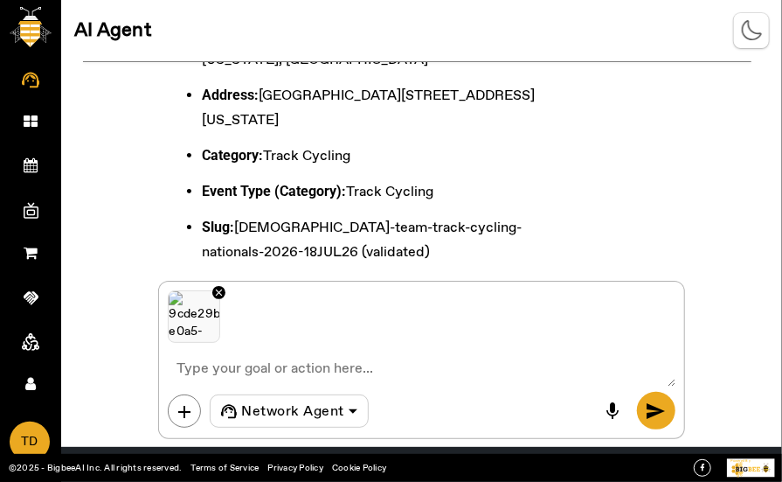
click at [593, 419] on span "send" at bounding box center [656, 410] width 21 height 21
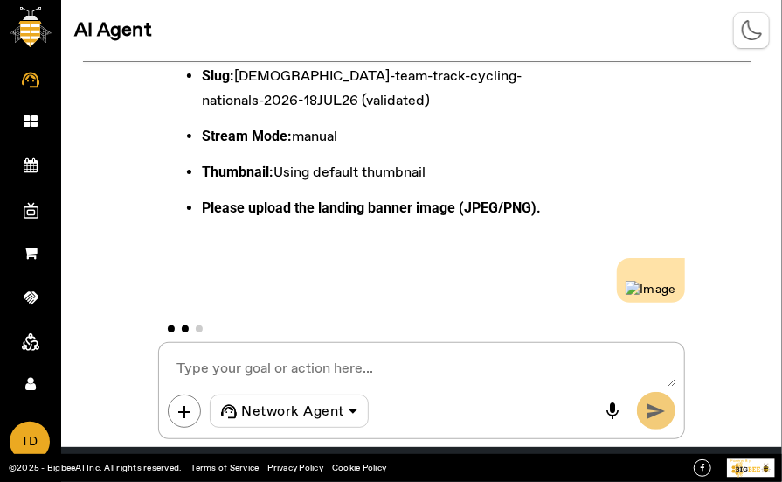
scroll to position [4286, 0]
click at [593, 278] on div "Extracted Title: USA Team Track Cycling Nationals 2026 Extracted Description (L…" at bounding box center [421, 193] width 721 height 262
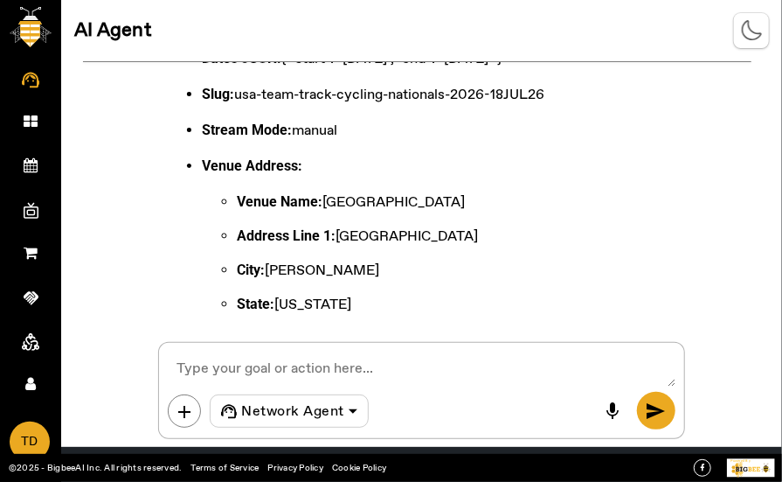
scroll to position [4532, 0]
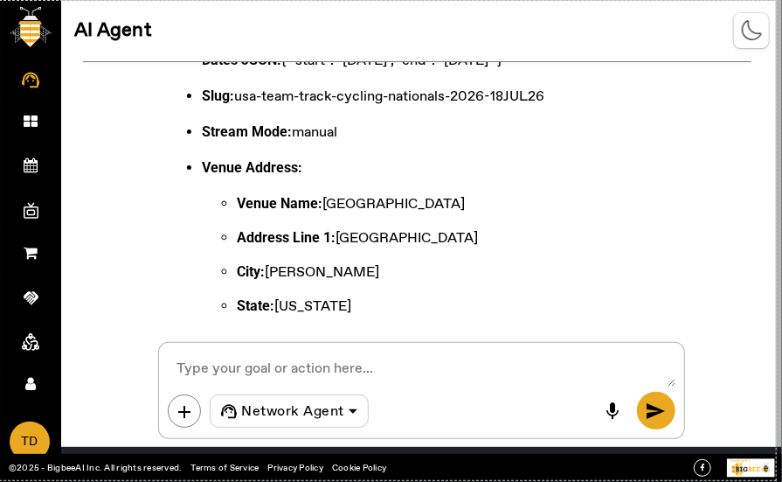
drag, startPoint x: 0, startPoint y: 1, endPoint x: 776, endPoint y: 480, distance: 912.0
click at [593, 480] on div "888 X 548" at bounding box center [391, 241] width 782 height 482
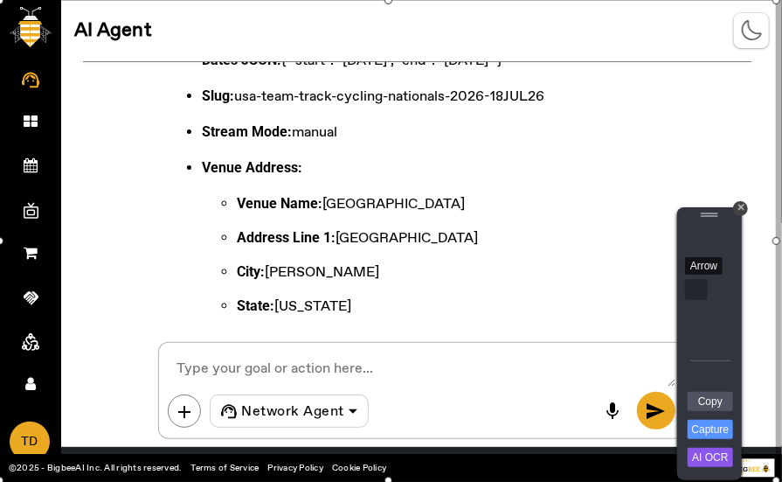
click at [593, 287] on div "Arrow" at bounding box center [696, 289] width 23 height 21
click at [593, 437] on link "Capture" at bounding box center [710, 429] width 45 height 19
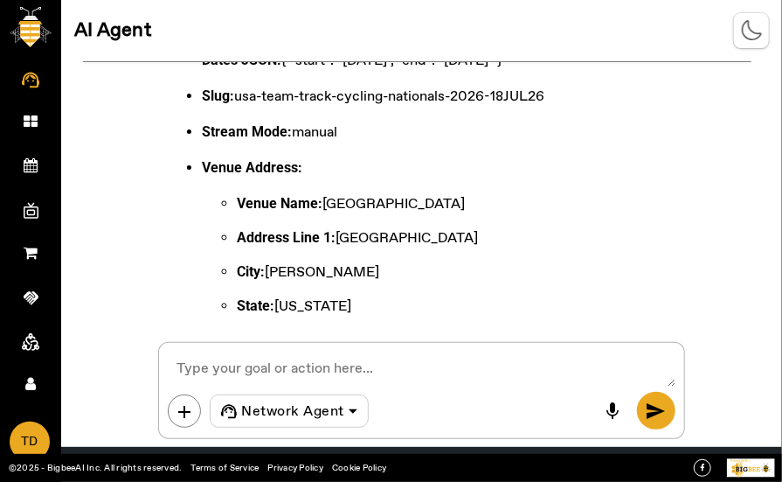
scroll to position [4777, 0]
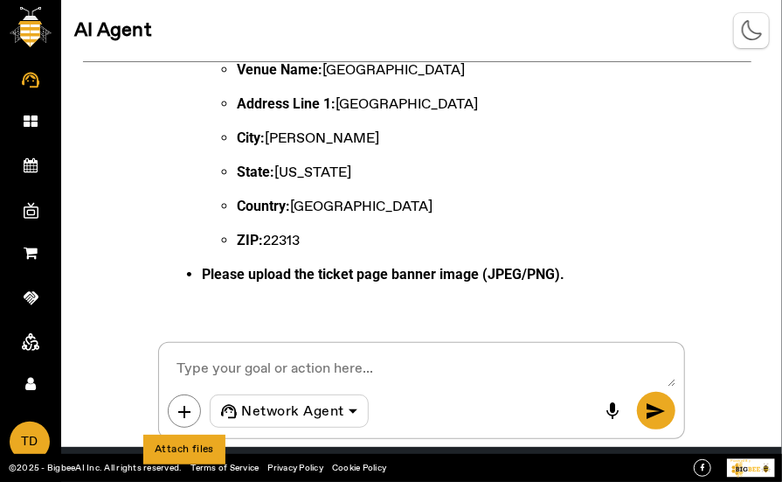
click at [176, 403] on span "add" at bounding box center [184, 411] width 21 height 21
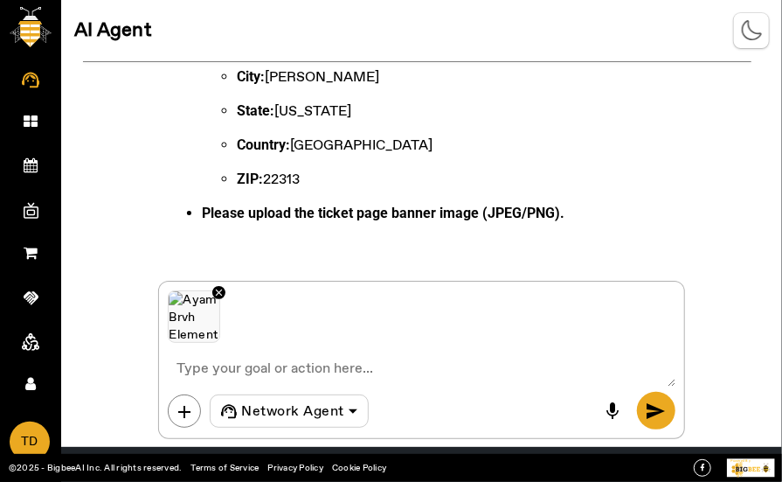
click at [593, 408] on span "send" at bounding box center [656, 410] width 21 height 21
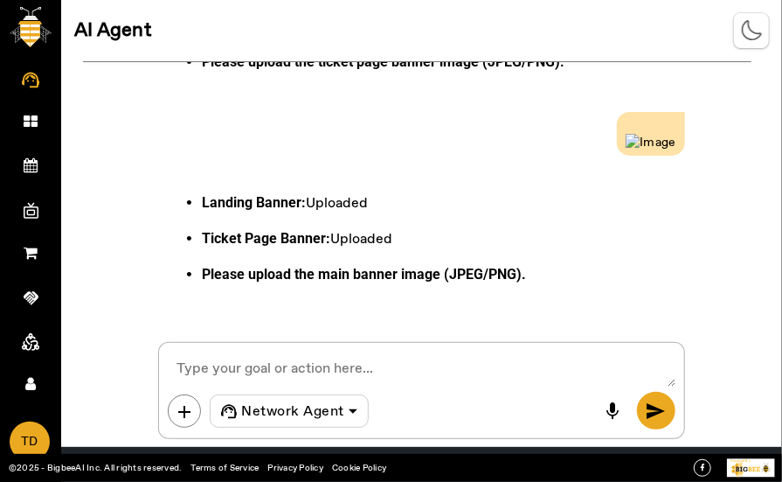
scroll to position [5190, 0]
click at [186, 413] on span "add" at bounding box center [184, 411] width 21 height 21
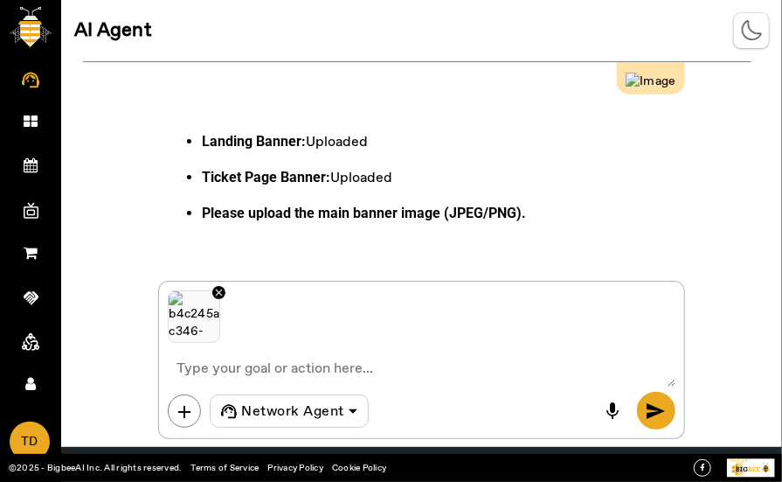
click at [593, 410] on span "send" at bounding box center [656, 410] width 21 height 21
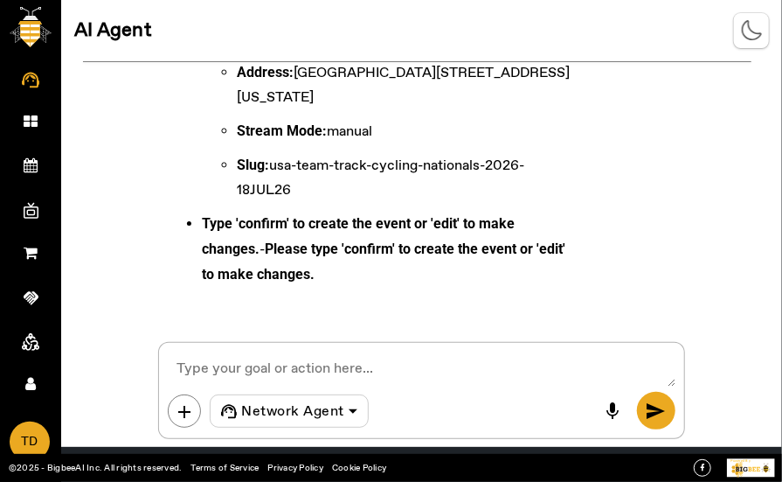
scroll to position [6571, 0]
click at [503, 360] on textarea at bounding box center [421, 368] width 507 height 35
type textarea "confirm"
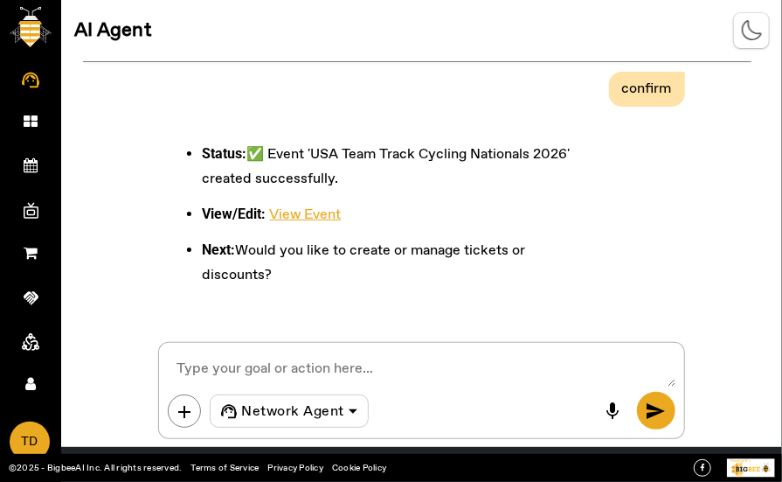
scroll to position [6823, 0]
click at [25, 83] on icon at bounding box center [30, 80] width 17 height 20
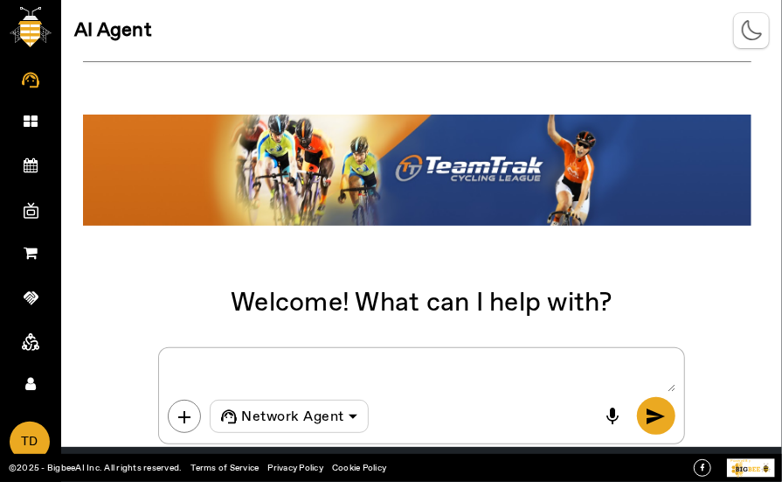
click at [0, 0] on app-root "AI Agent Dashboard My Events Create Event All Events Upcoming Events My Channel…" at bounding box center [0, 0] width 0 height 0
click at [366, 373] on textarea at bounding box center [421, 374] width 507 height 35
type textarea "Create products"
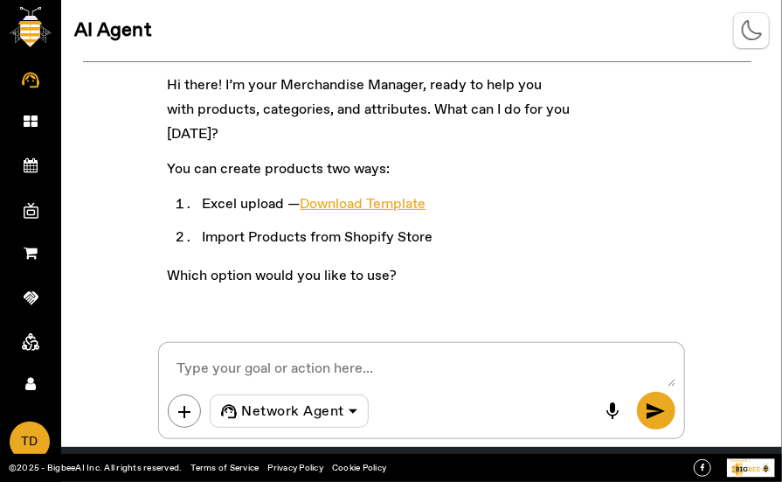
scroll to position [63, 0]
click at [183, 403] on span "add" at bounding box center [184, 411] width 21 height 21
click at [658, 413] on span "send" at bounding box center [656, 410] width 21 height 21
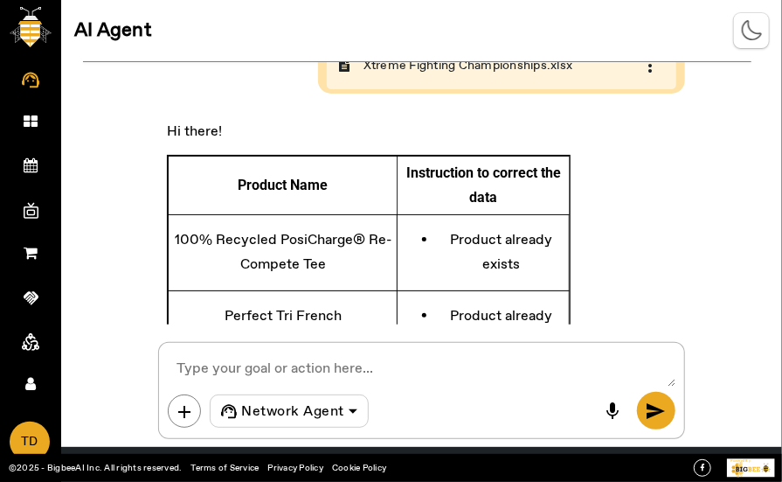
scroll to position [634, 0]
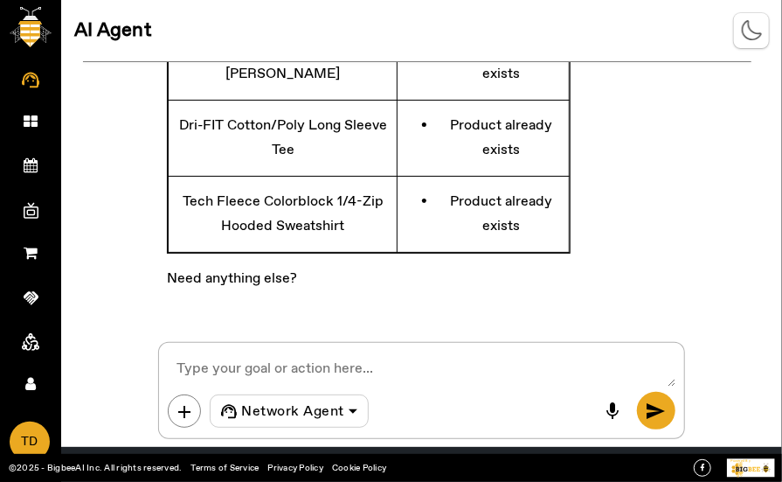
click at [402, 364] on textarea at bounding box center [421, 368] width 507 height 35
type textarea "Import from shopify"
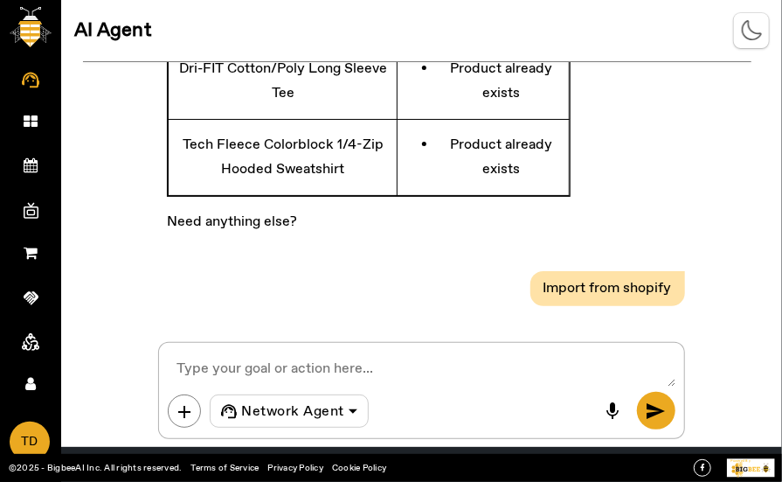
scroll to position [781, 0]
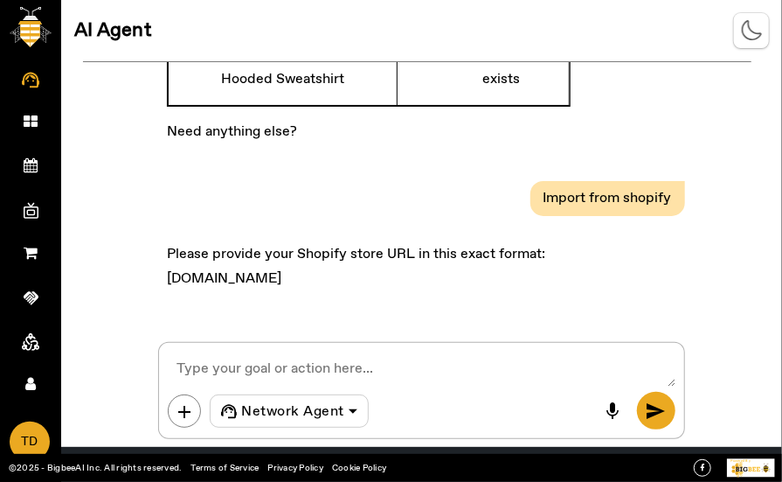
paste textarea "bigbeeai.myshopify.com"
type textarea "bigbeeai.myshopify.com"
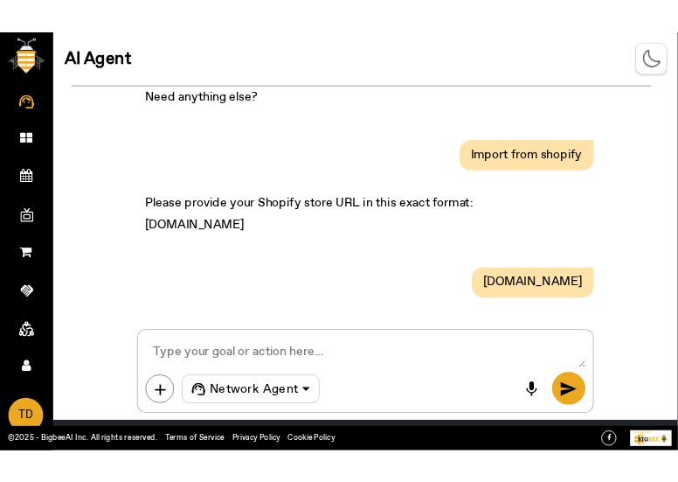
scroll to position [977, 0]
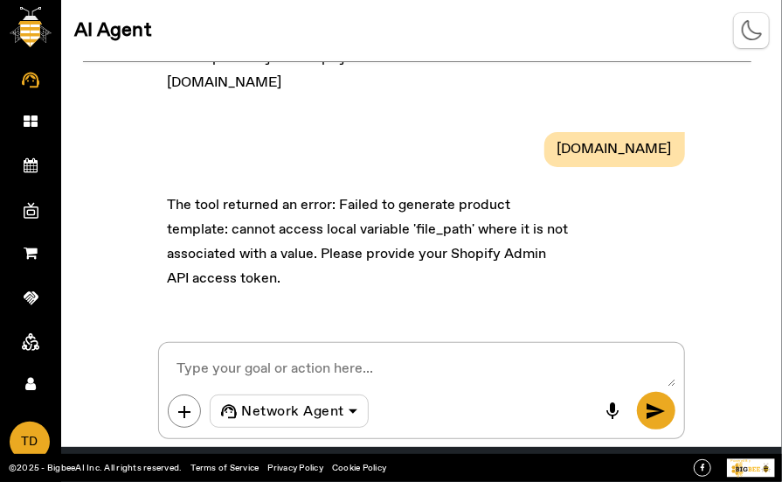
click at [643, 263] on div "The tool returned an error: Failed to generate product template: cannot access …" at bounding box center [421, 247] width 526 height 135
